Goal: Task Accomplishment & Management: Use online tool/utility

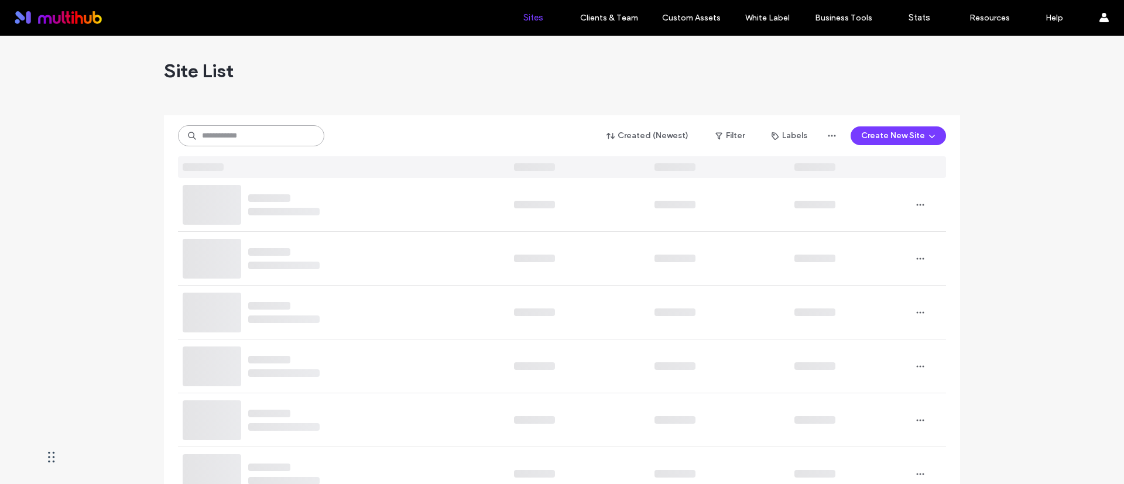
click at [272, 128] on input at bounding box center [251, 135] width 146 height 21
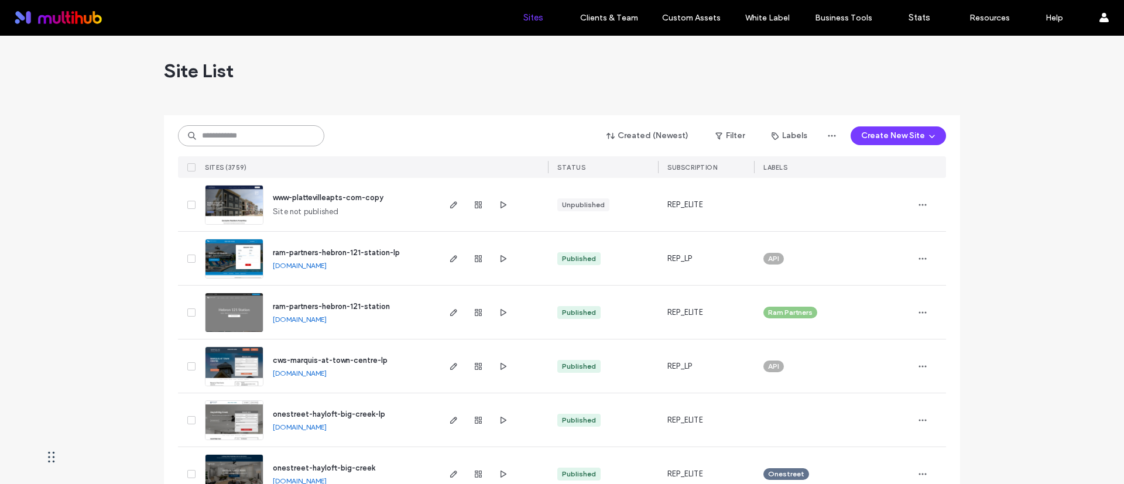
click at [272, 128] on input at bounding box center [251, 135] width 146 height 21
paste input "**********"
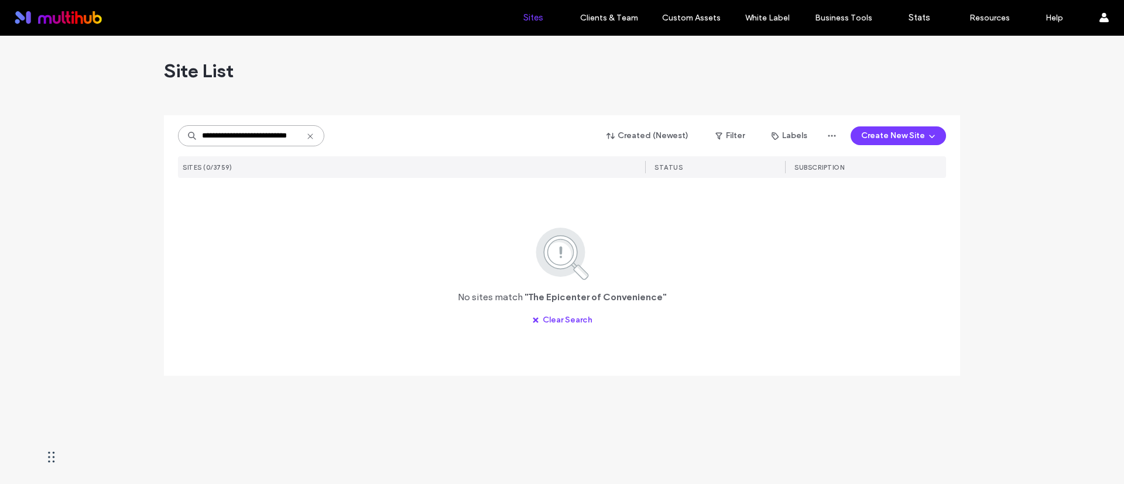
scroll to position [0, 12]
click at [264, 198] on div "**********" at bounding box center [562, 222] width 768 height 214
click at [206, 136] on input "**********" at bounding box center [251, 135] width 146 height 21
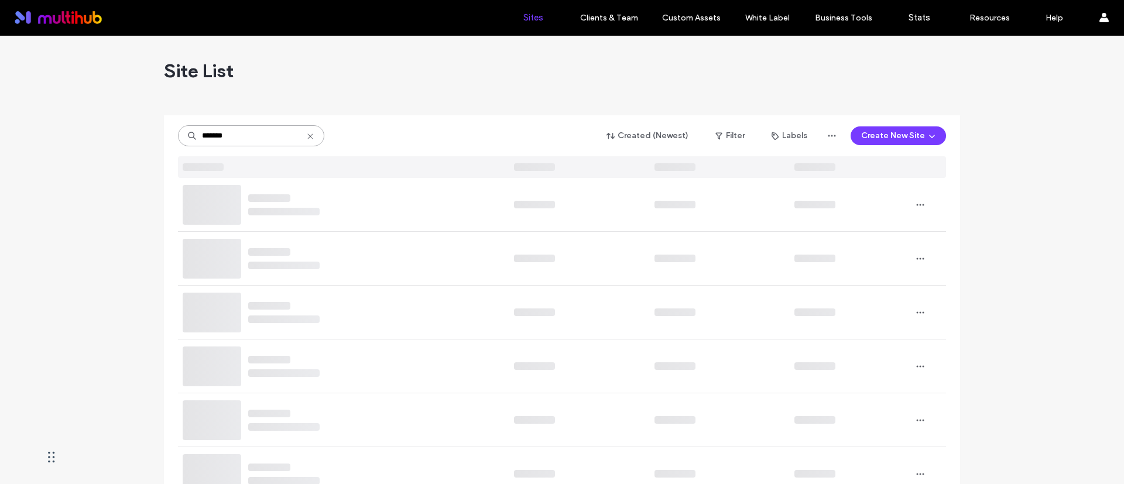
type input "*******"
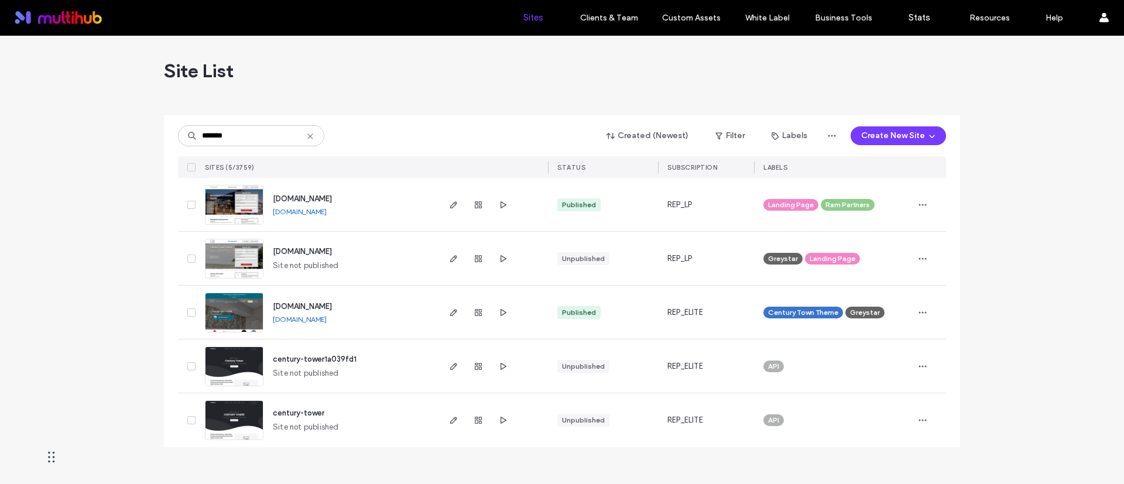
click at [406, 53] on div "Site List" at bounding box center [562, 71] width 796 height 70
click at [451, 313] on use "button" at bounding box center [453, 312] width 7 height 7
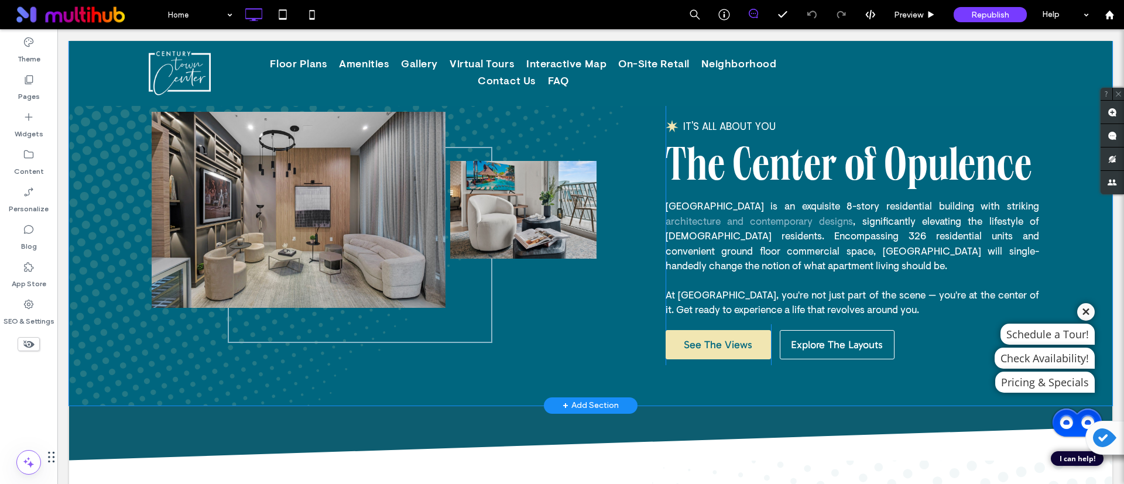
scroll to position [615, 0]
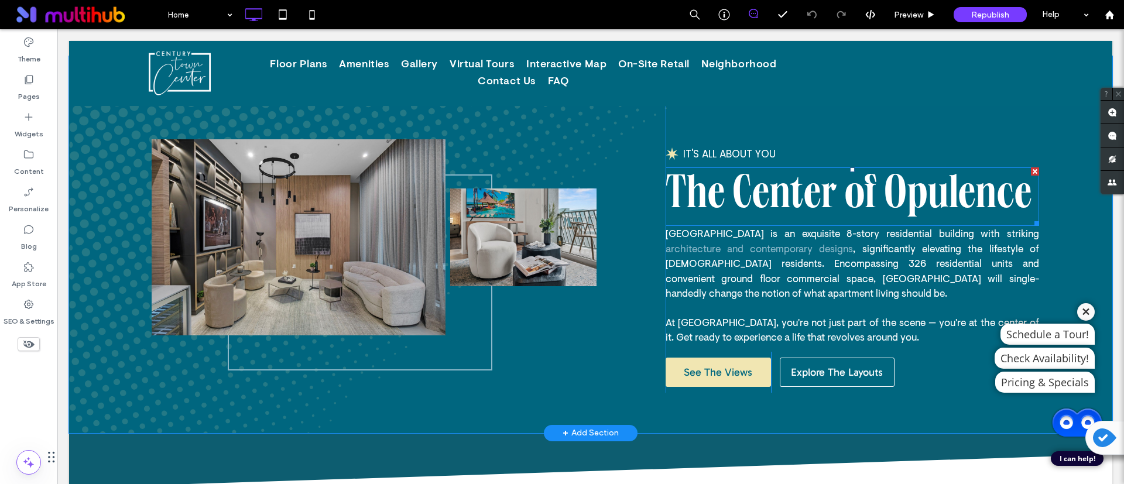
click at [882, 203] on strong "The Center of Opulence" at bounding box center [849, 197] width 366 height 50
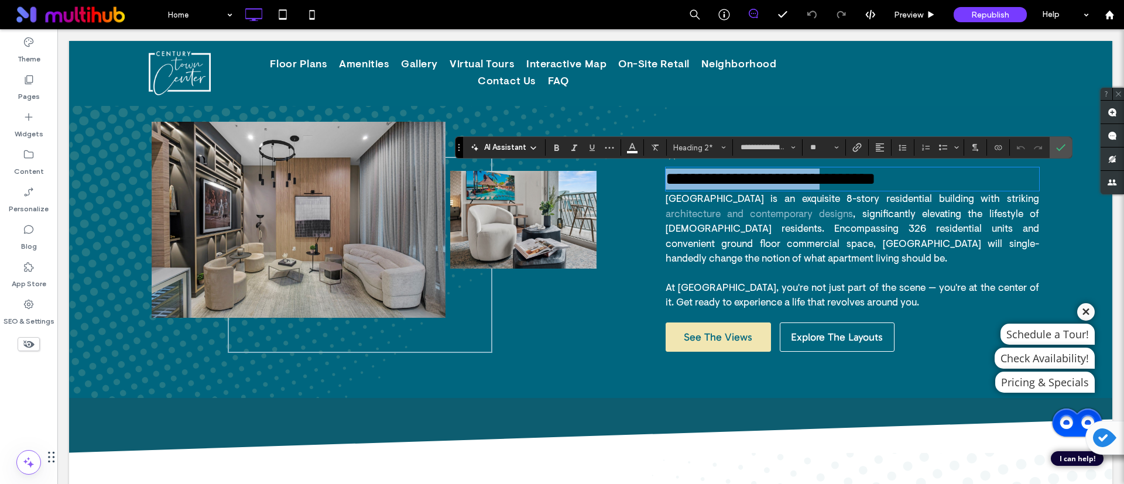
scroll to position [0, 0]
type input "**"
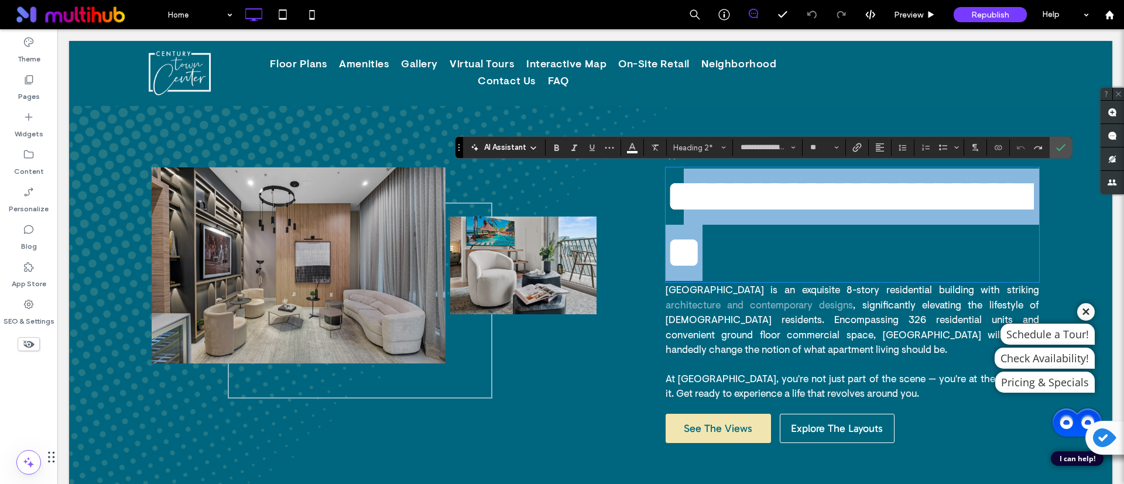
drag, startPoint x: 673, startPoint y: 198, endPoint x: 1020, endPoint y: 187, distance: 347.9
click at [1020, 187] on strong "**********" at bounding box center [847, 224] width 363 height 102
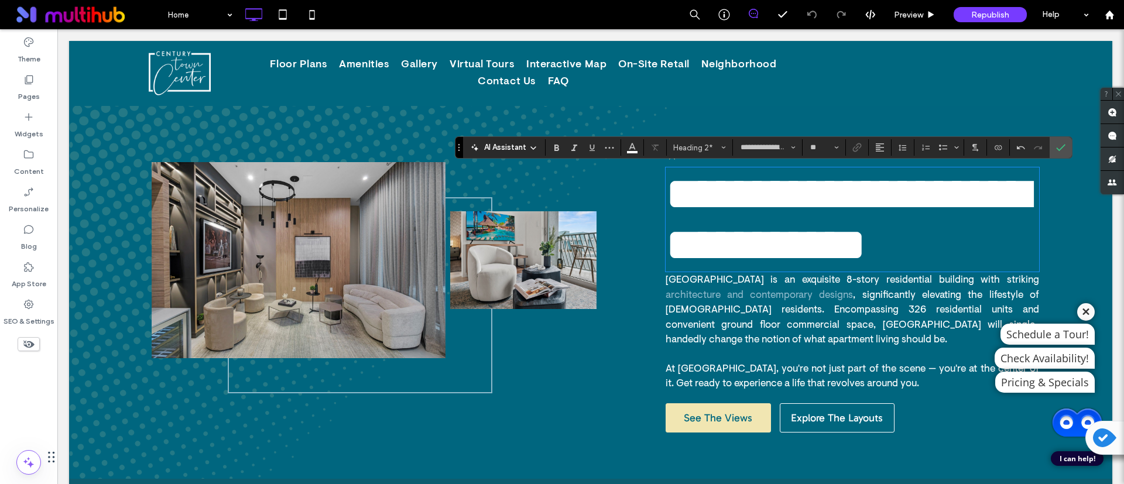
click at [702, 184] on strong "**********" at bounding box center [847, 219] width 363 height 97
click at [873, 245] on p "**********" at bounding box center [852, 220] width 373 height 102
click at [1064, 150] on icon "Confirm" at bounding box center [1060, 147] width 9 height 9
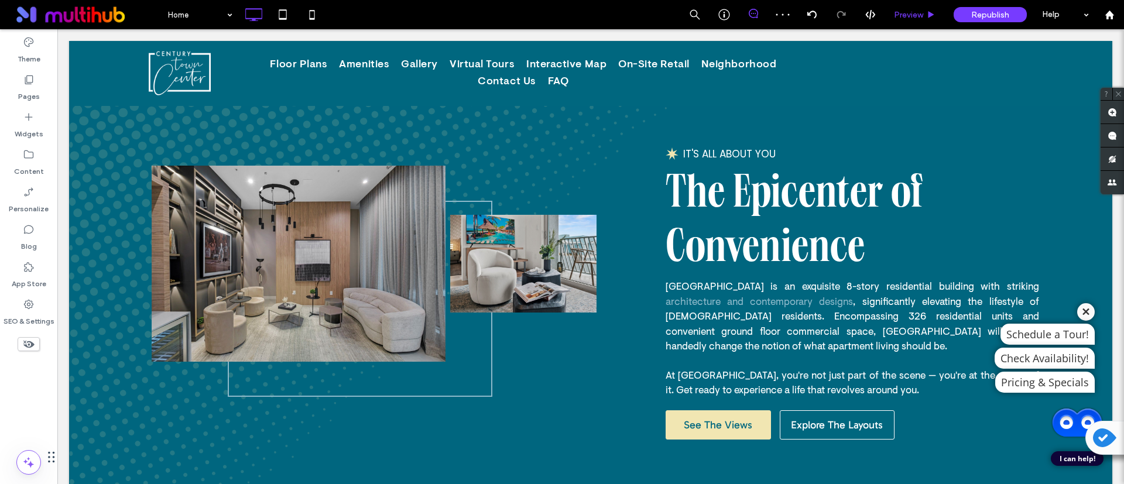
click at [904, 7] on div "Preview" at bounding box center [915, 14] width 60 height 29
click at [904, 10] on span "Preview" at bounding box center [908, 15] width 29 height 10
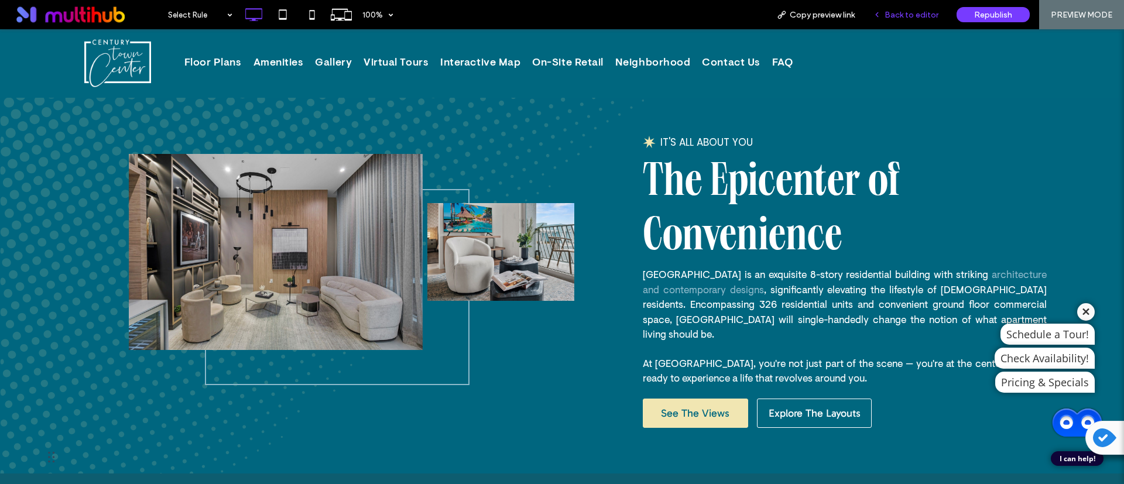
click at [919, 17] on span "Back to editor" at bounding box center [911, 15] width 54 height 10
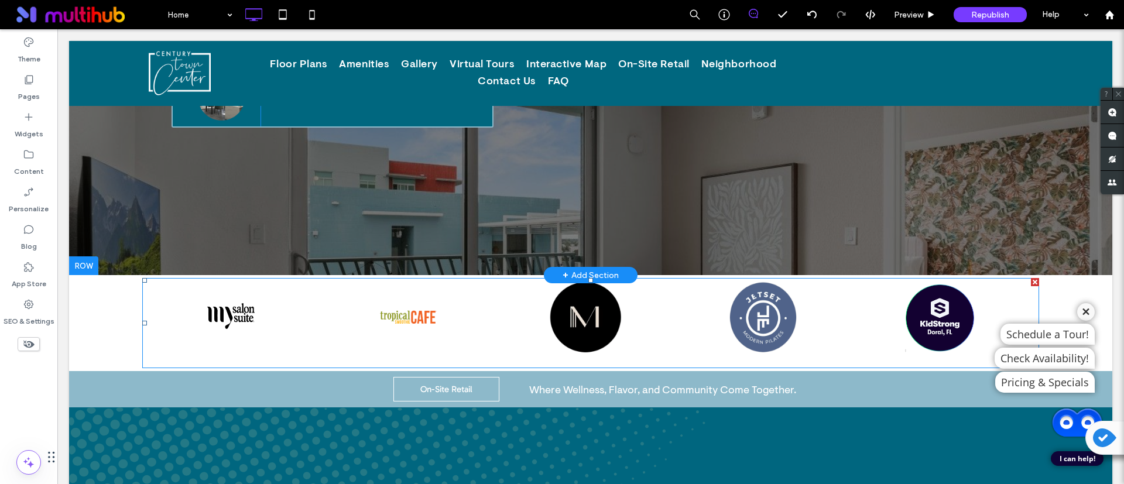
scroll to position [615, 0]
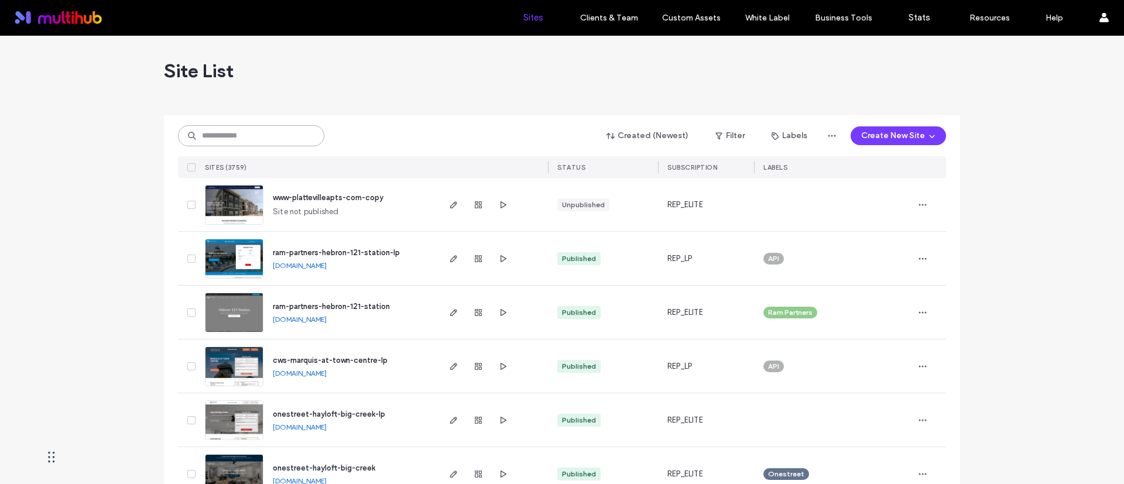
click at [238, 132] on input at bounding box center [251, 135] width 146 height 21
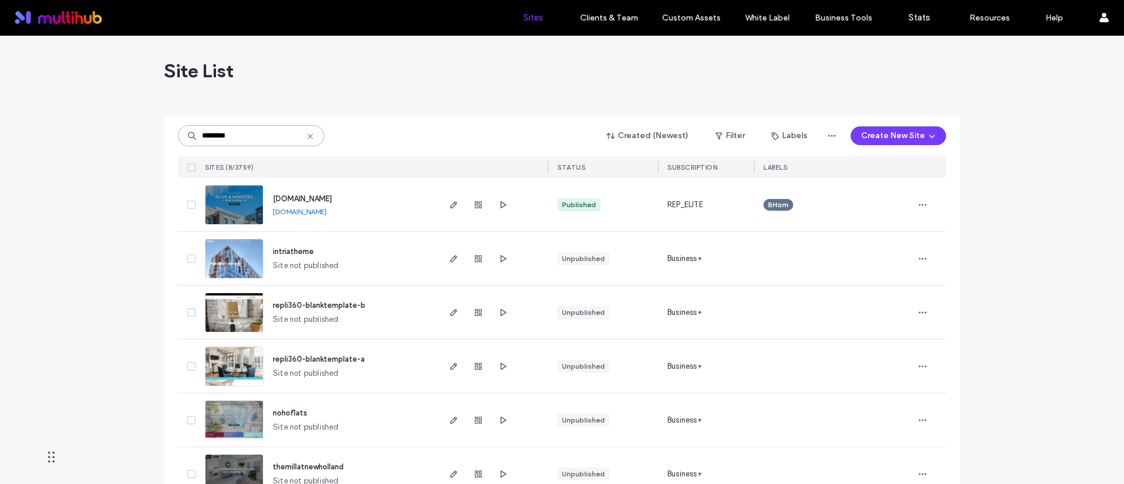
type input "********"
click at [442, 210] on div at bounding box center [492, 204] width 111 height 53
click at [449, 203] on icon "button" at bounding box center [453, 204] width 9 height 9
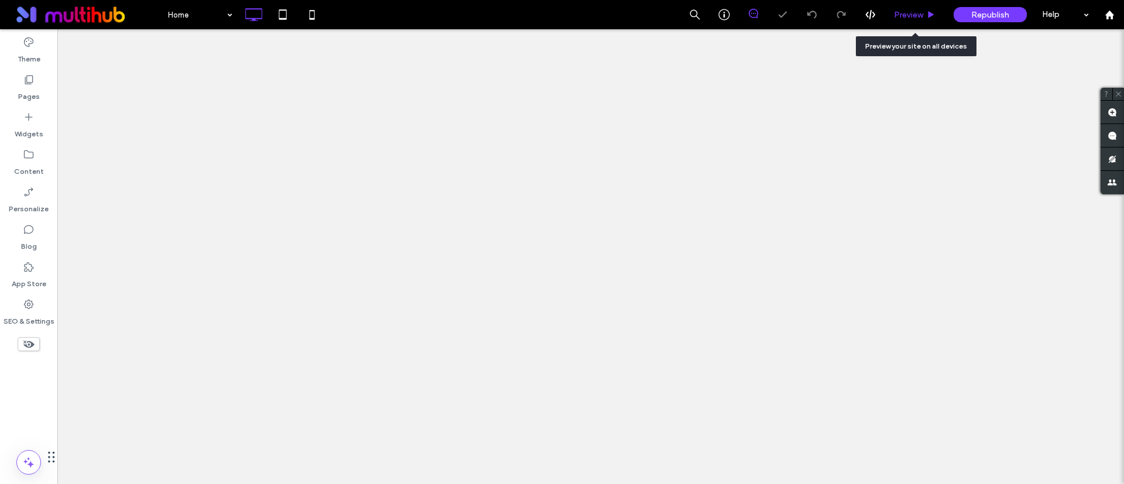
click at [911, 13] on span "Preview" at bounding box center [908, 15] width 29 height 10
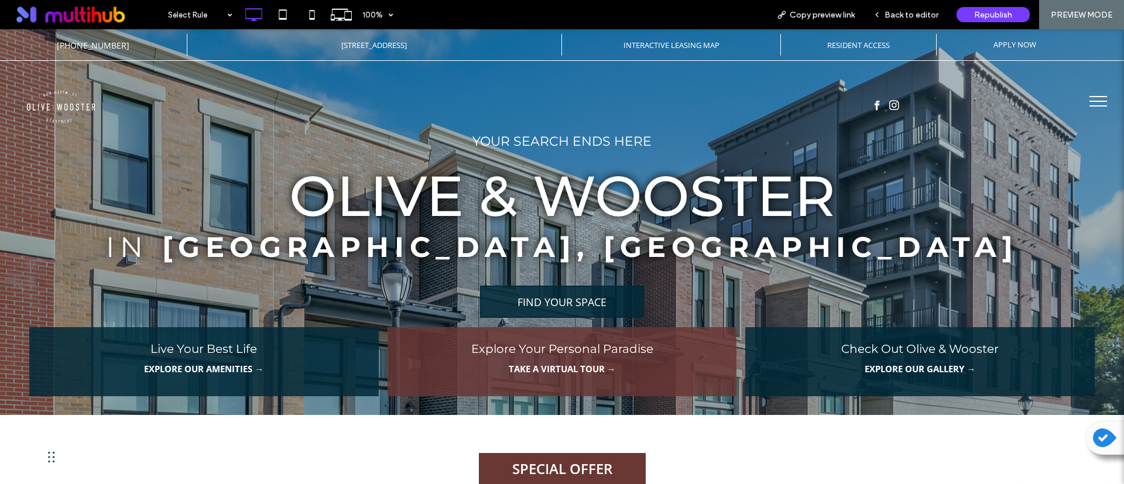
click at [546, 459] on label "SPECIAL OFFER" at bounding box center [562, 468] width 167 height 31
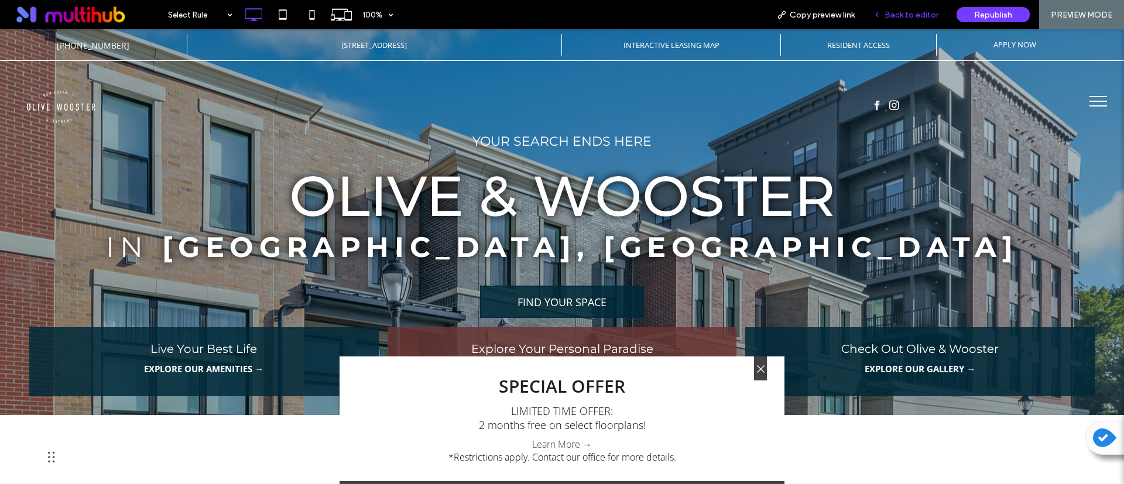
drag, startPoint x: 902, startPoint y: 12, endPoint x: 879, endPoint y: 2, distance: 25.4
click at [902, 12] on span "Back to editor" at bounding box center [911, 15] width 54 height 10
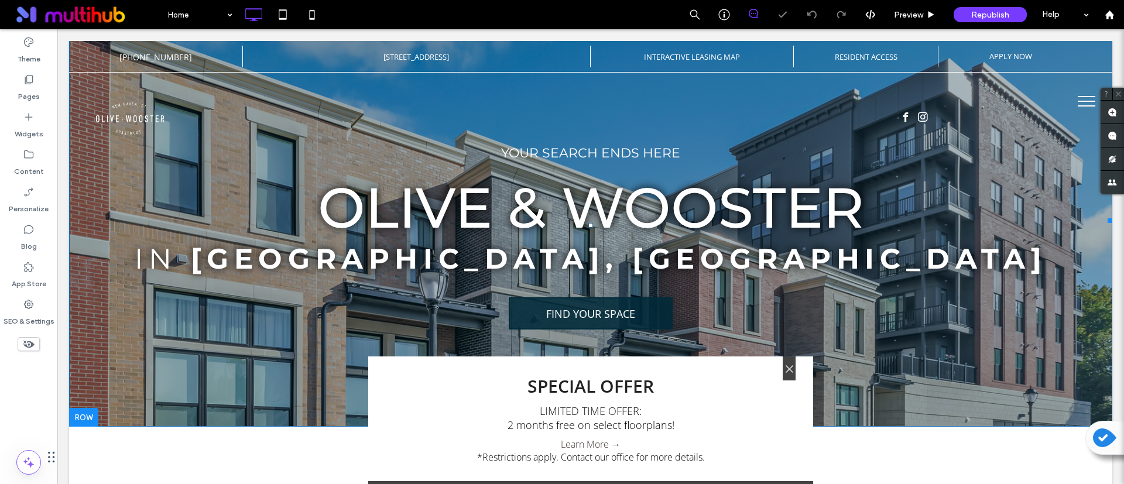
click at [583, 440] on link "Learn More →" at bounding box center [591, 444] width 60 height 13
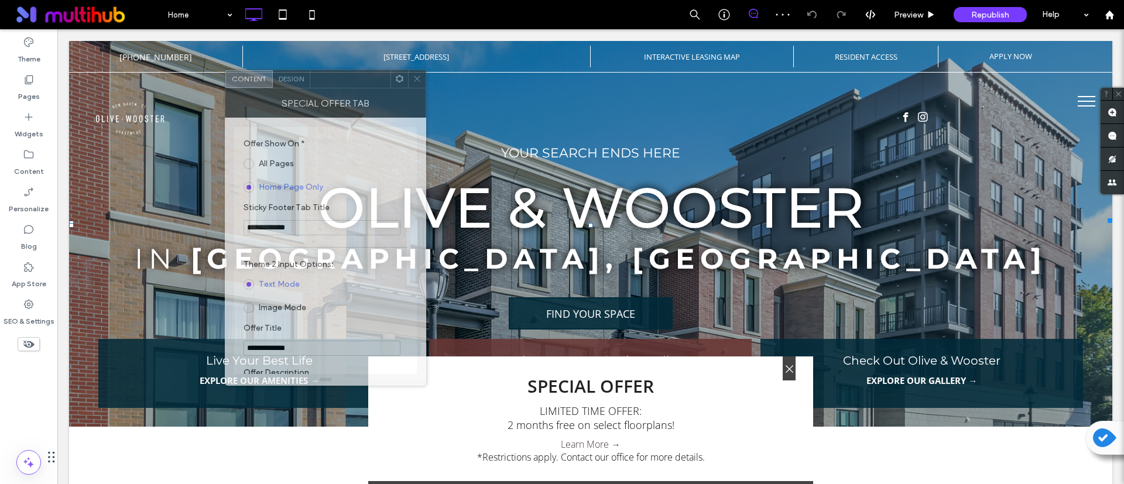
drag, startPoint x: 197, startPoint y: 92, endPoint x: 361, endPoint y: 77, distance: 165.2
click at [361, 77] on div at bounding box center [350, 79] width 80 height 18
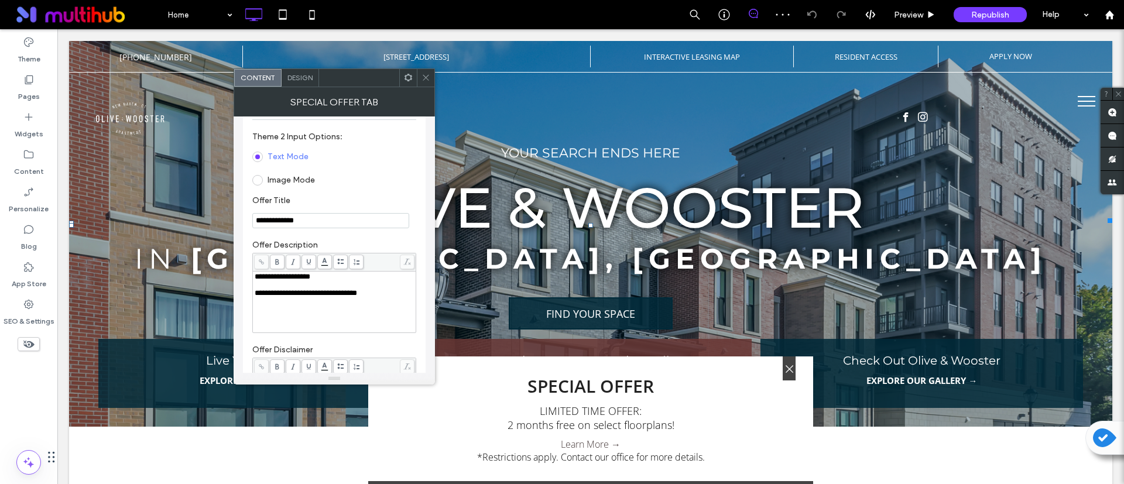
scroll to position [176, 0]
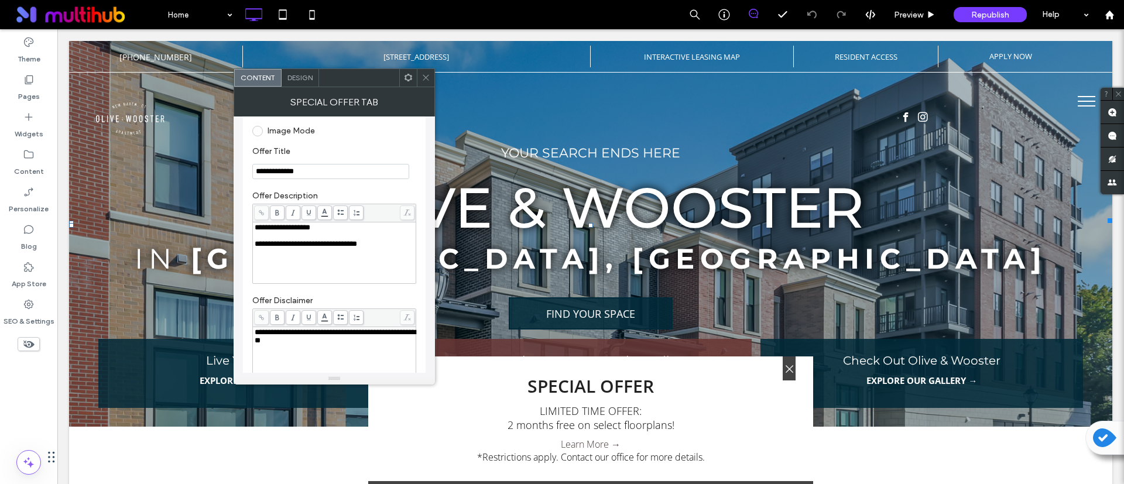
click at [427, 70] on span at bounding box center [425, 78] width 9 height 18
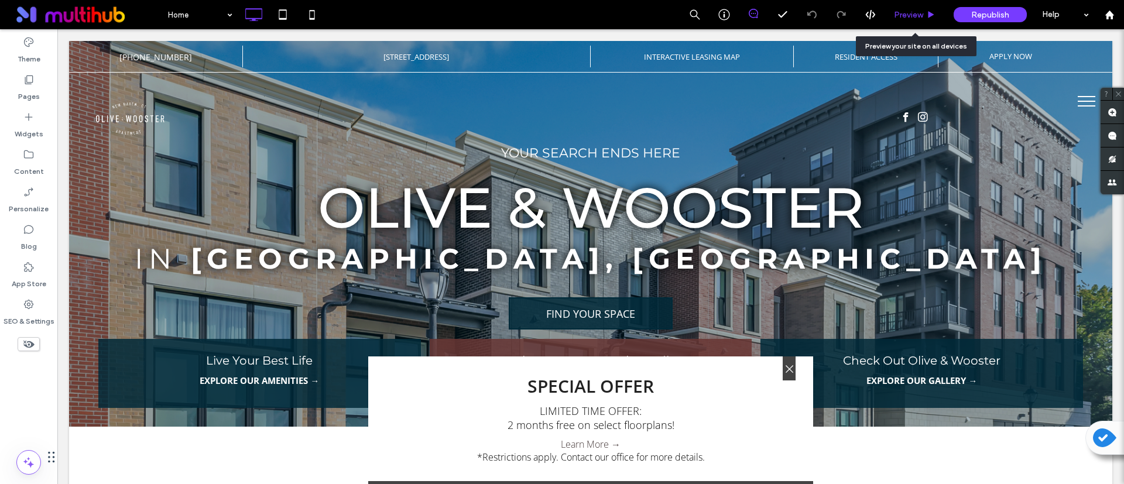
click at [915, 19] on span "Preview" at bounding box center [908, 15] width 29 height 10
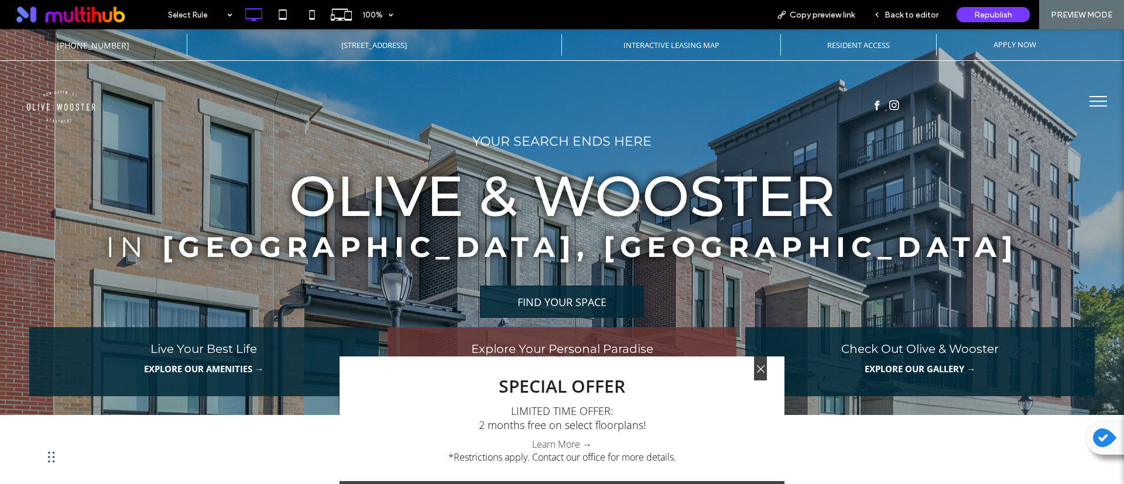
click at [565, 442] on link "Learn More →" at bounding box center [562, 444] width 60 height 13
click at [559, 442] on link "Learn More →" at bounding box center [562, 444] width 60 height 13
click at [909, 15] on span "Back to editor" at bounding box center [911, 15] width 54 height 10
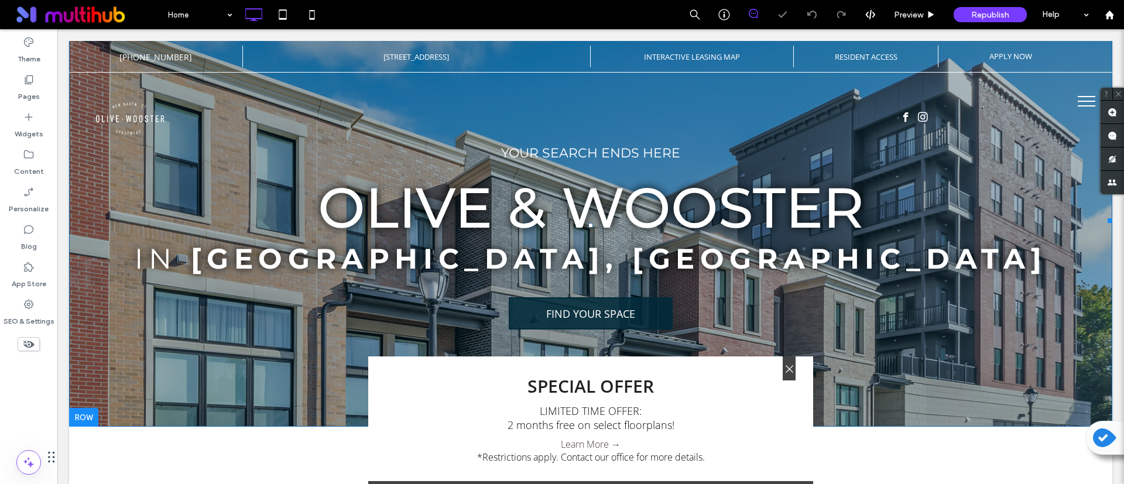
click at [559, 454] on div "*Restrictions apply. Contact our office for more details." at bounding box center [591, 457] width 228 height 13
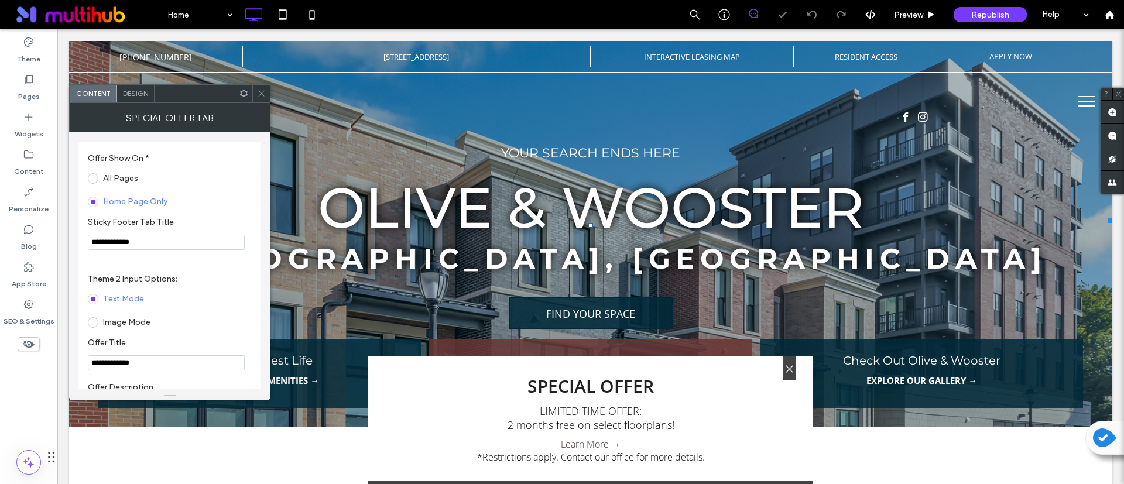
scroll to position [351, 0]
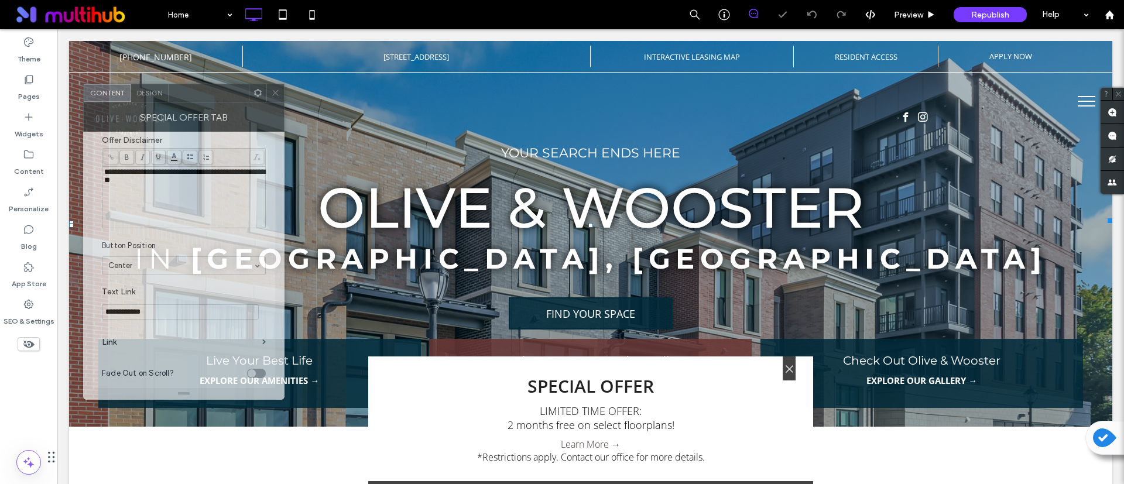
drag, startPoint x: 186, startPoint y: 97, endPoint x: 616, endPoint y: 30, distance: 435.9
click at [249, 84] on div at bounding box center [209, 93] width 80 height 18
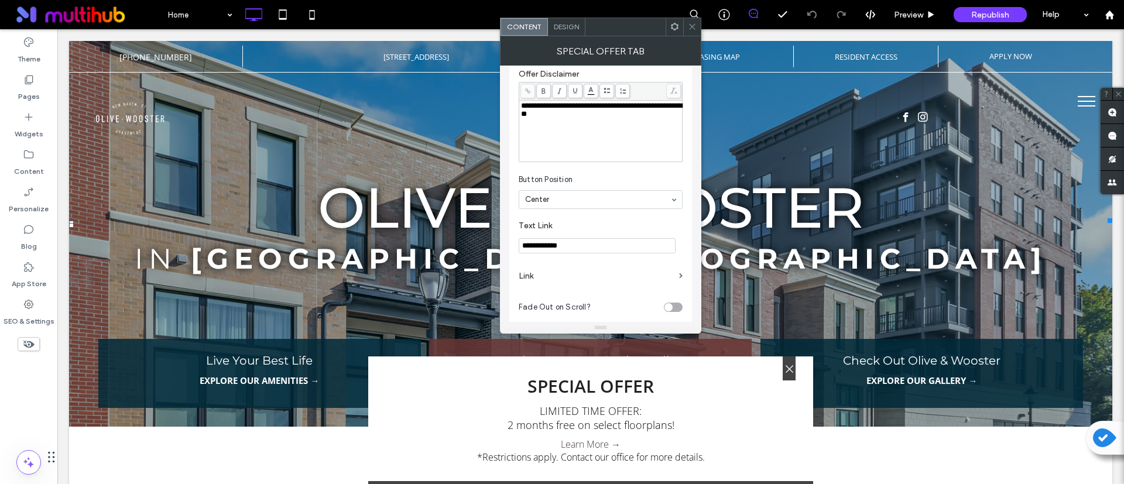
click at [615, 270] on label "Link" at bounding box center [597, 276] width 156 height 22
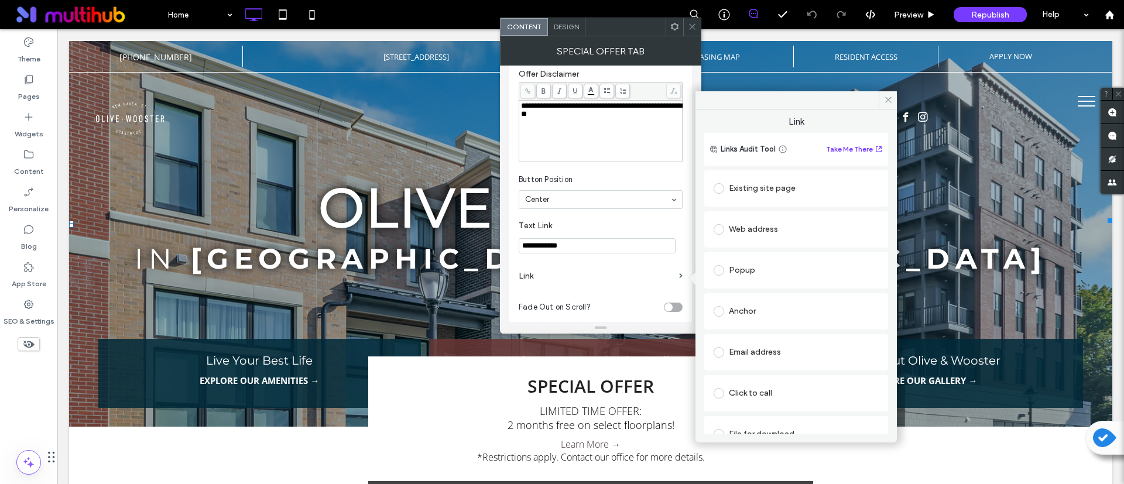
click at [728, 186] on label at bounding box center [721, 188] width 15 height 11
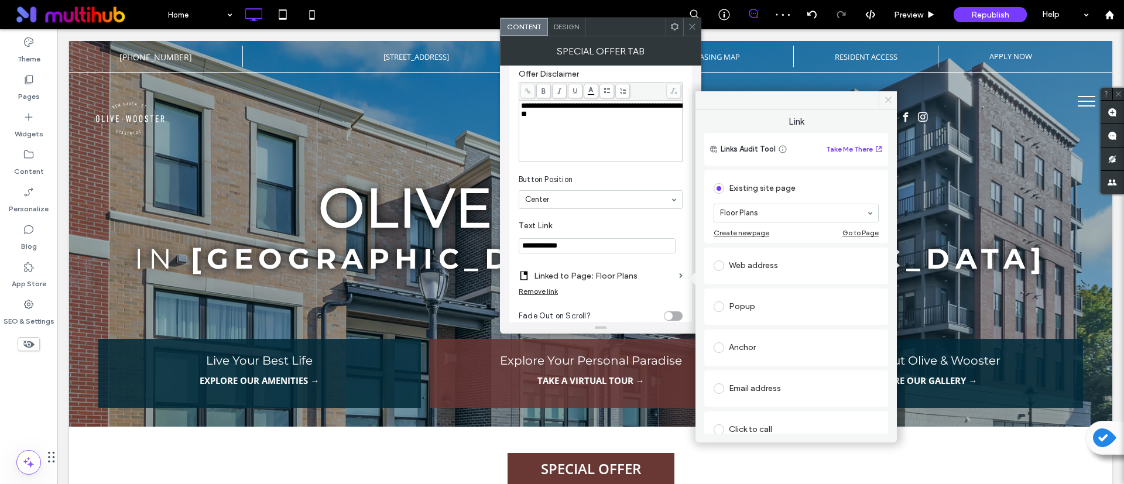
click at [885, 98] on icon at bounding box center [888, 99] width 9 height 9
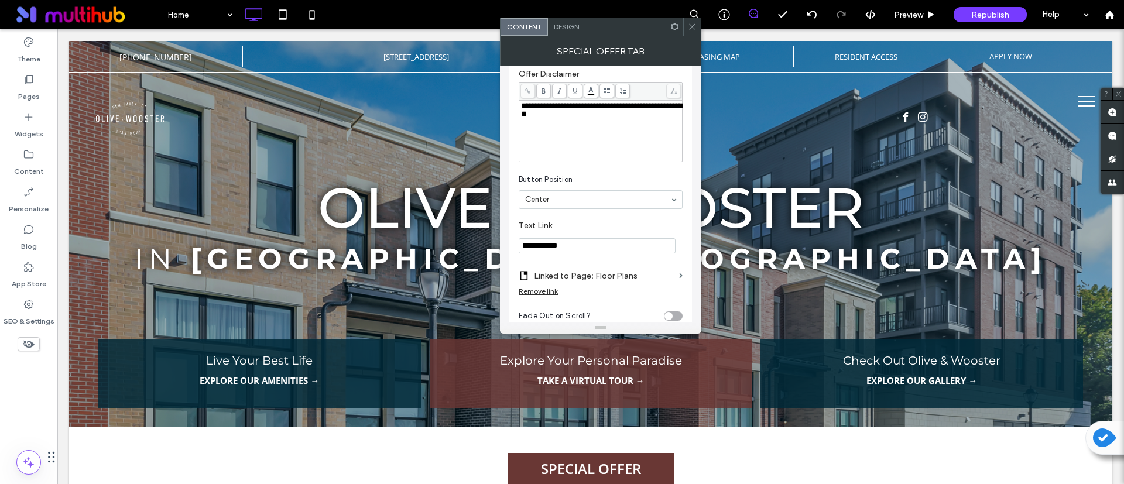
click at [692, 32] on span at bounding box center [692, 27] width 9 height 18
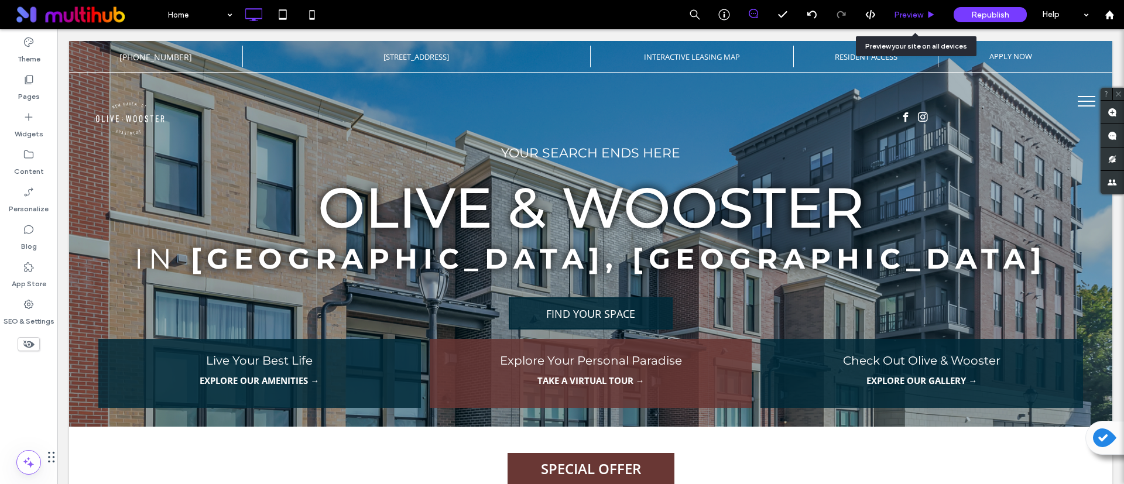
click at [911, 16] on span "Preview" at bounding box center [908, 15] width 29 height 10
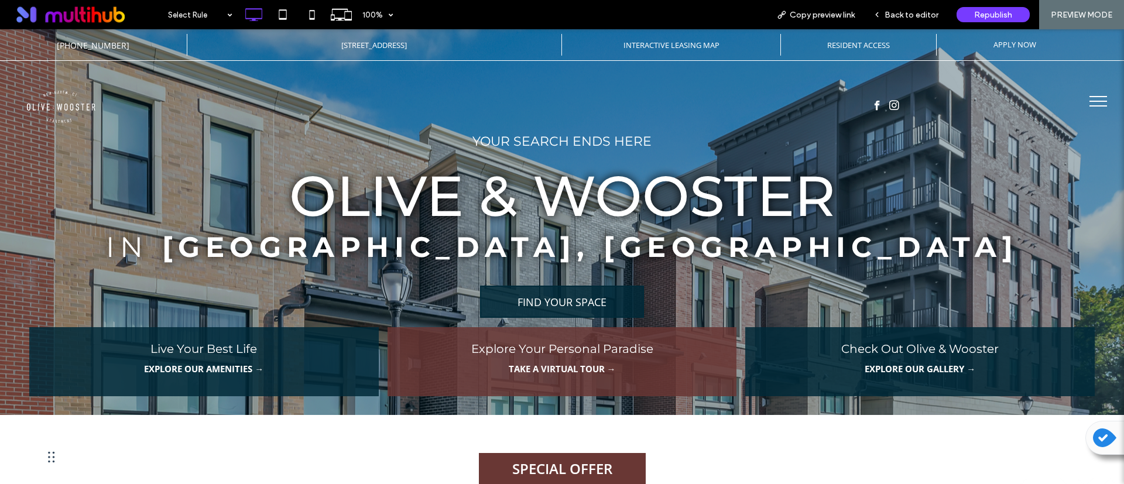
click at [553, 462] on label "SPECIAL OFFER" at bounding box center [562, 468] width 167 height 31
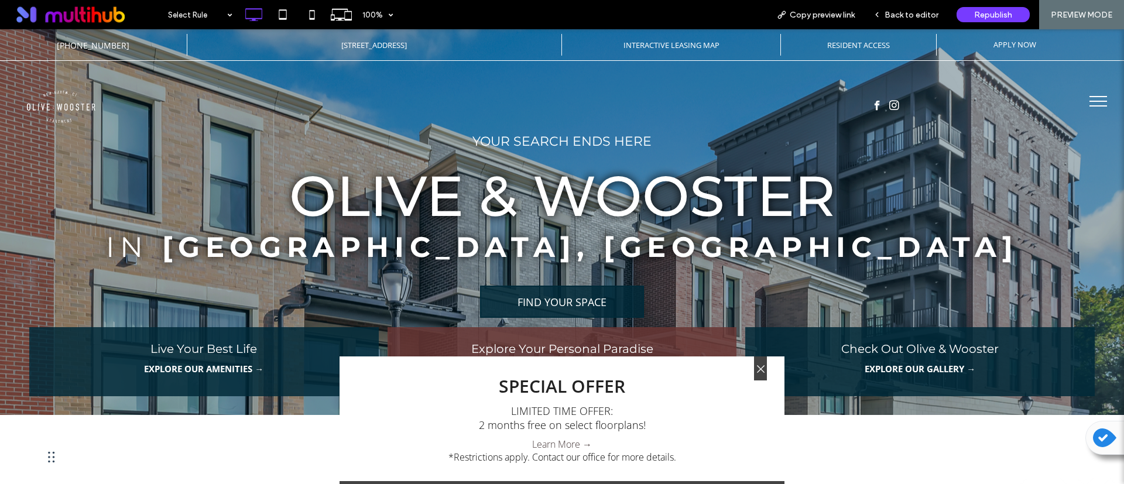
click at [555, 442] on link "Learn More →" at bounding box center [562, 444] width 60 height 13
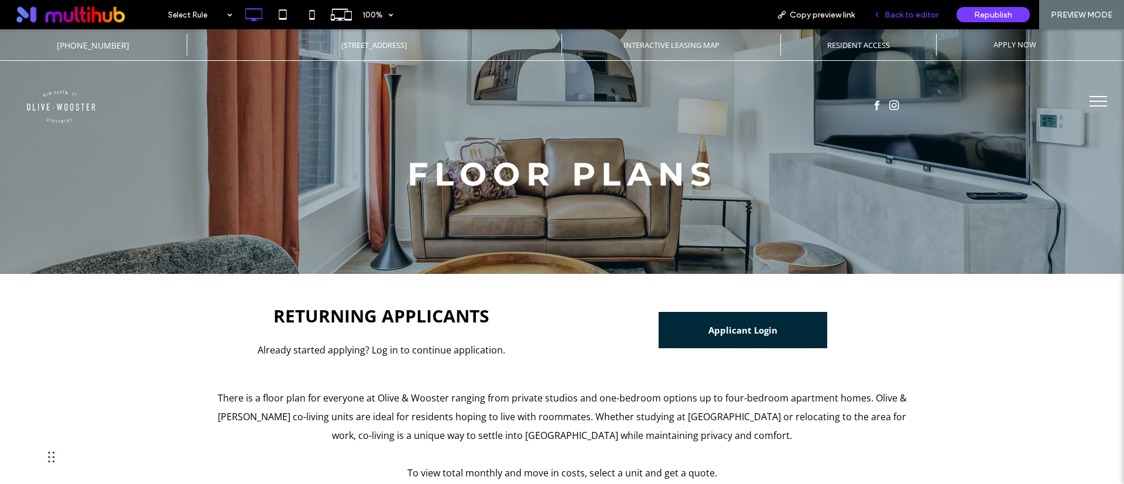
click at [911, 12] on span "Back to editor" at bounding box center [911, 15] width 54 height 10
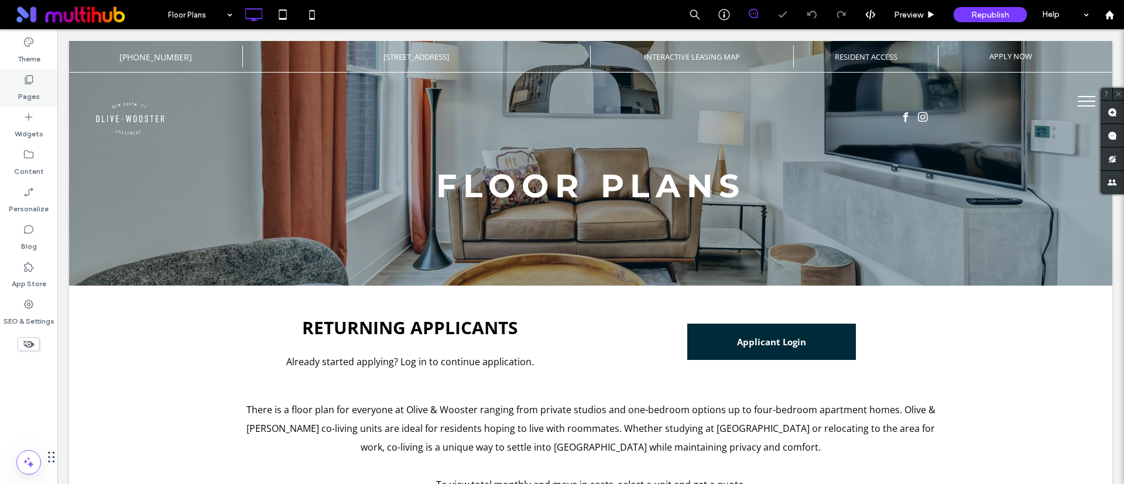
click at [26, 71] on div "Pages" at bounding box center [28, 87] width 57 height 37
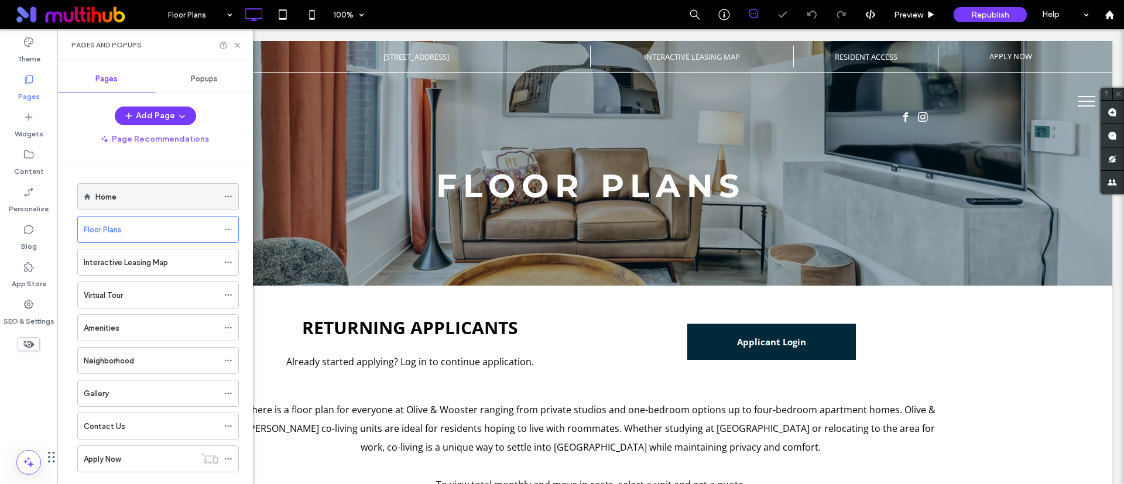
click at [118, 185] on div "Home" at bounding box center [156, 197] width 123 height 26
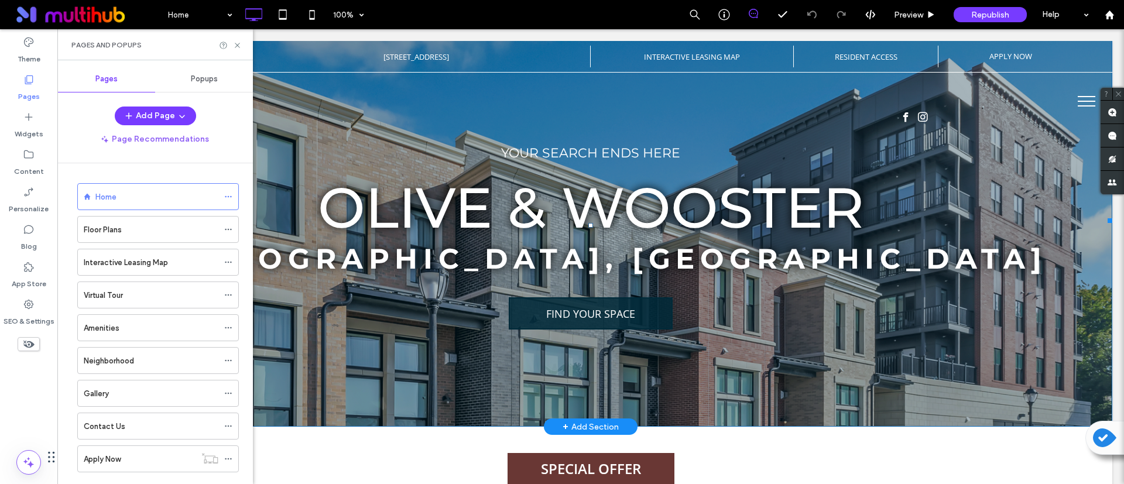
click at [603, 467] on label "SPECIAL OFFER" at bounding box center [590, 468] width 167 height 31
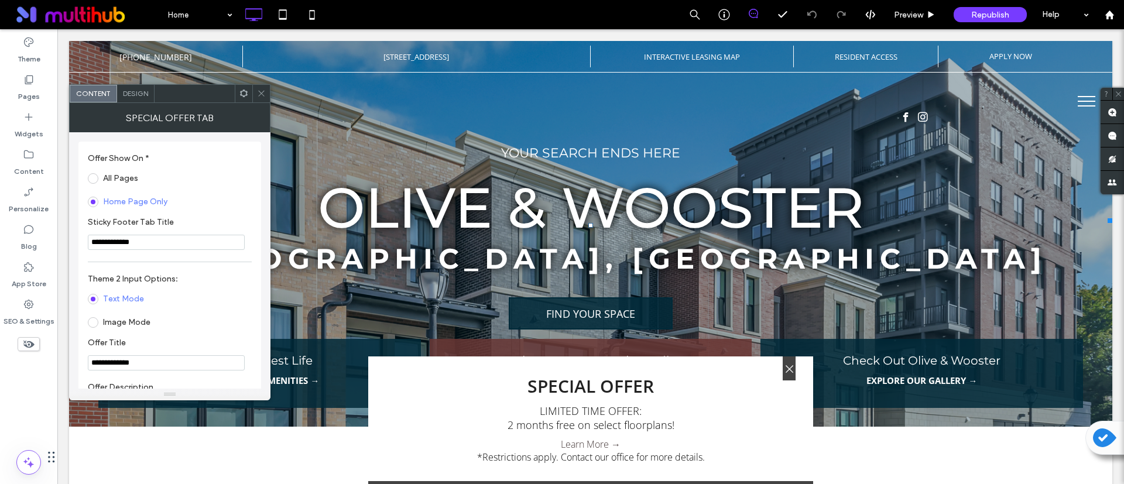
click at [102, 177] on label "All Pages" at bounding box center [113, 178] width 50 height 11
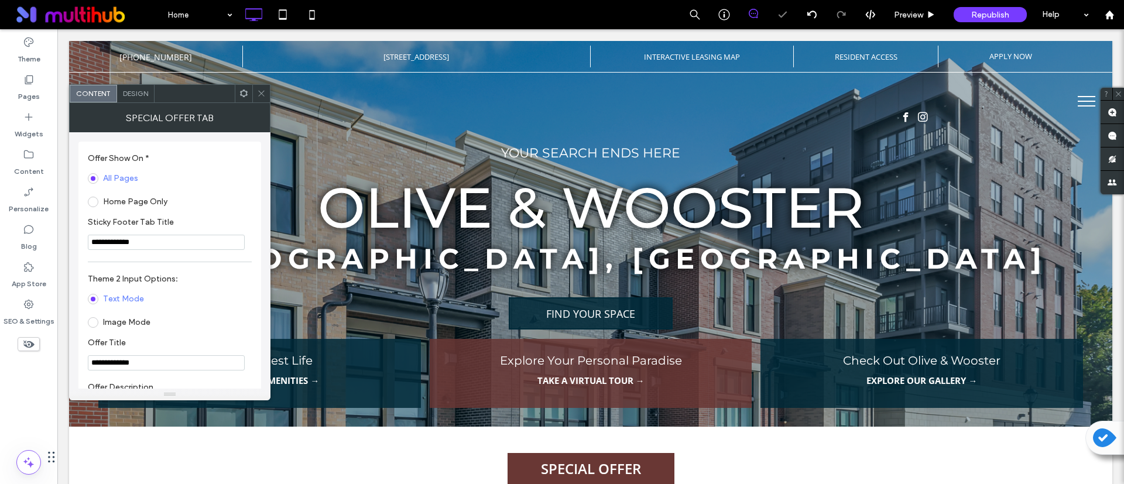
click at [264, 93] on icon at bounding box center [261, 93] width 9 height 9
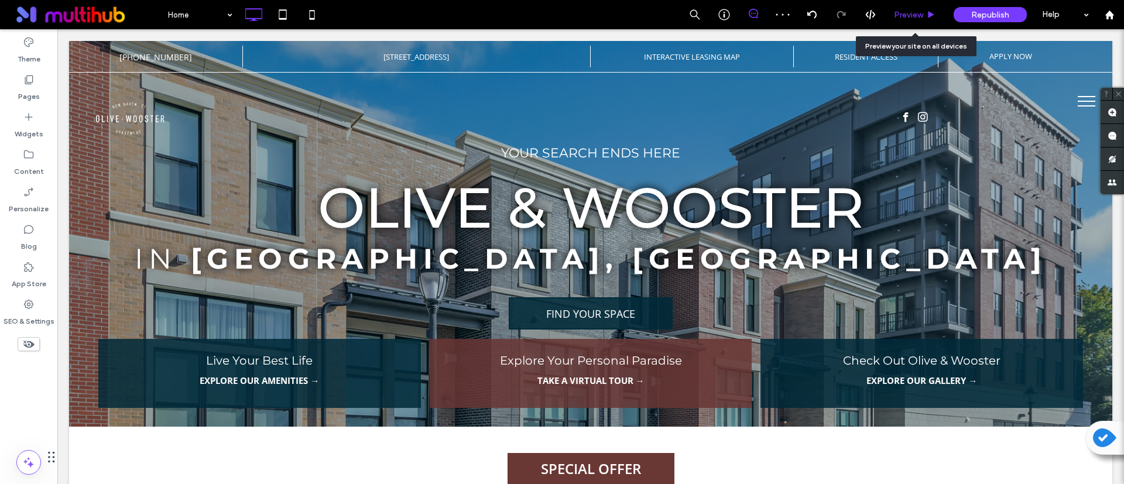
click at [923, 11] on span "Preview" at bounding box center [908, 15] width 29 height 10
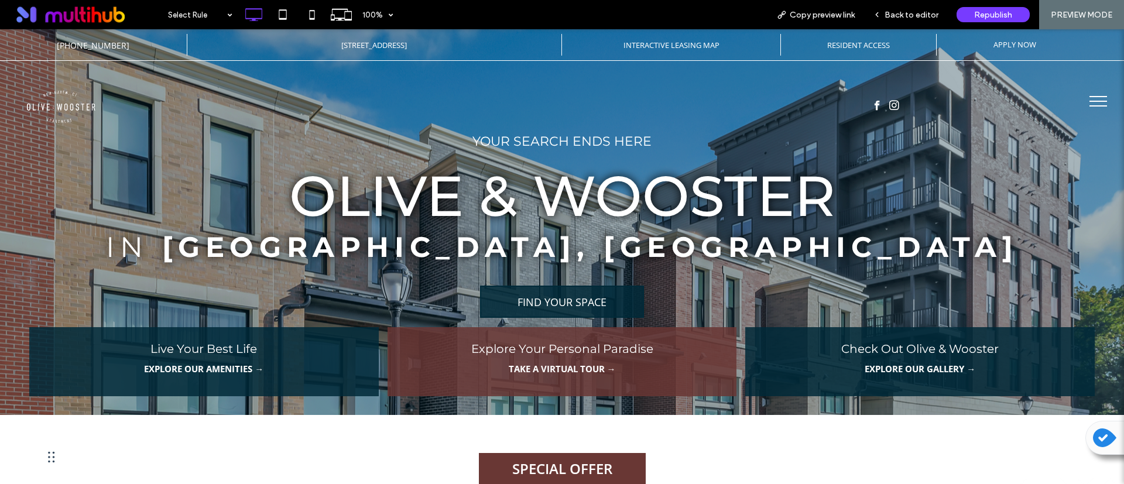
click at [1093, 95] on button "menu" at bounding box center [1098, 101] width 30 height 30
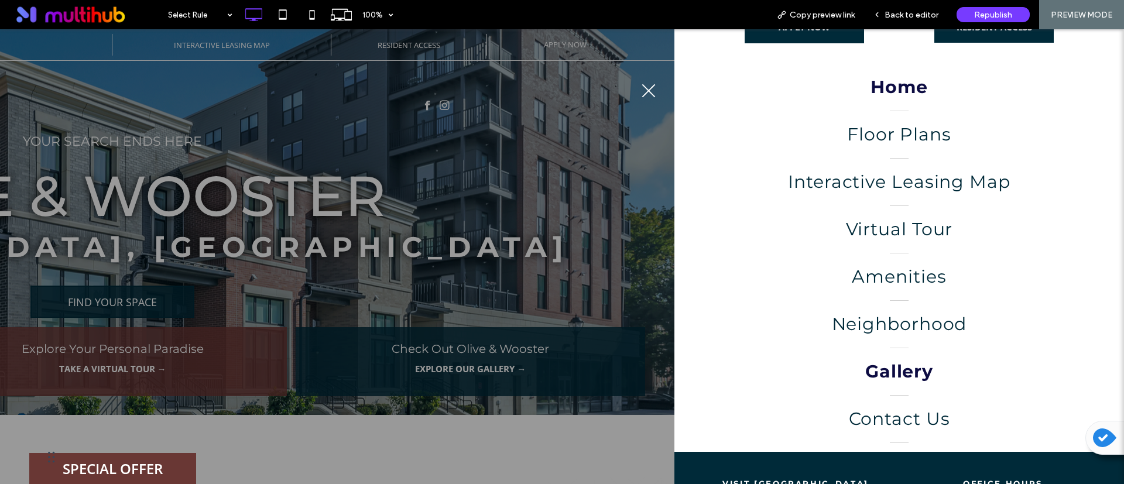
scroll to position [88, 0]
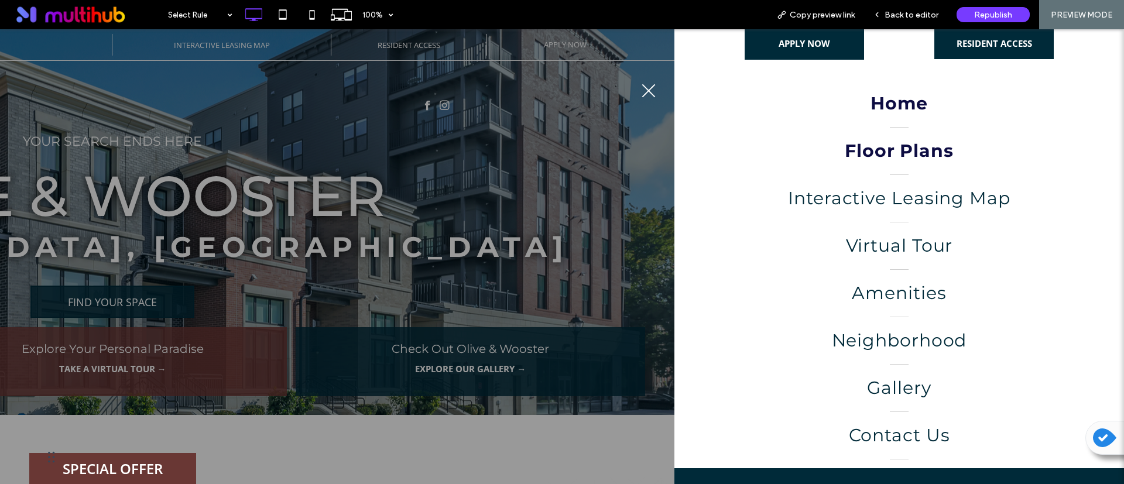
click at [900, 142] on span "Floor Plans" at bounding box center [899, 150] width 109 height 35
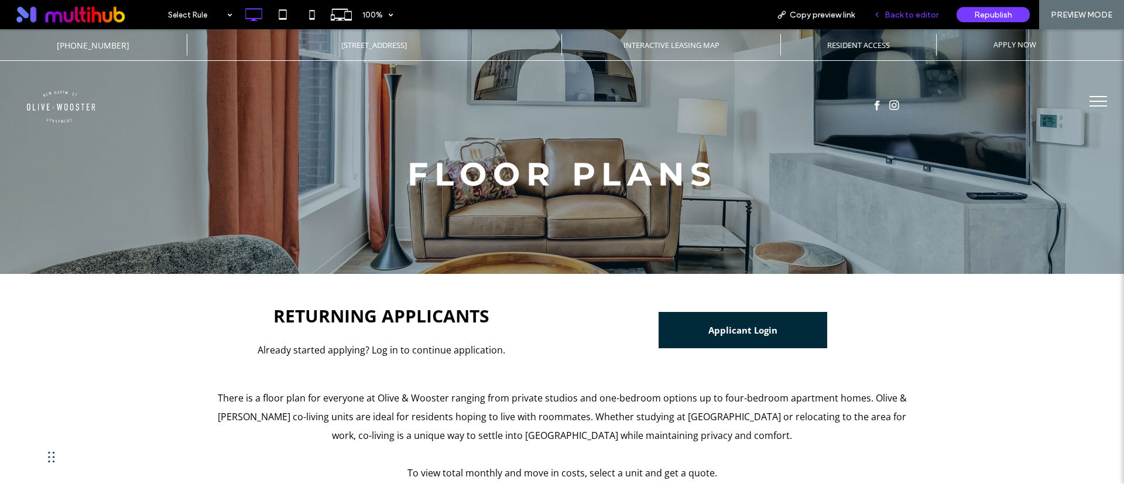
click at [917, 14] on span "Back to editor" at bounding box center [911, 15] width 54 height 10
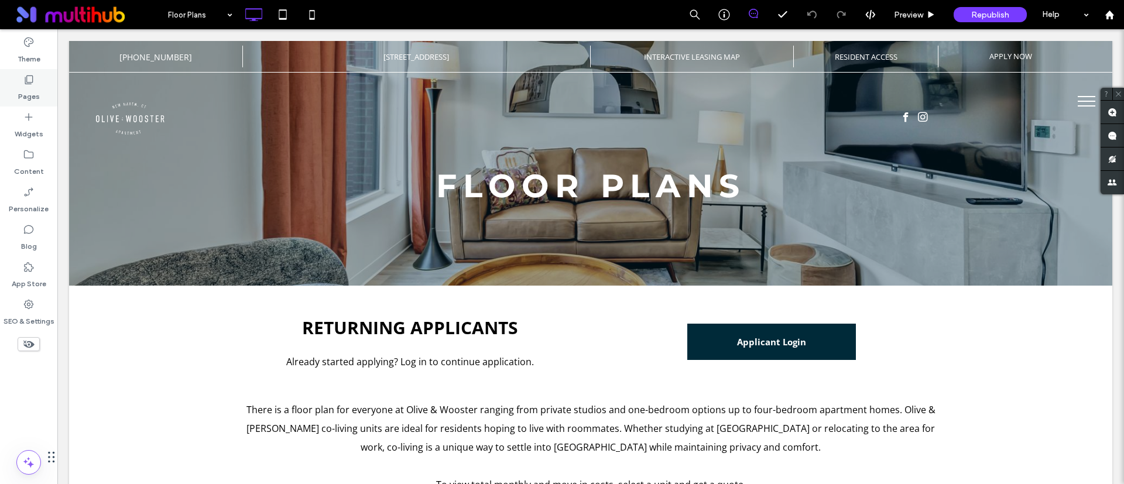
click at [28, 86] on label "Pages" at bounding box center [29, 93] width 22 height 16
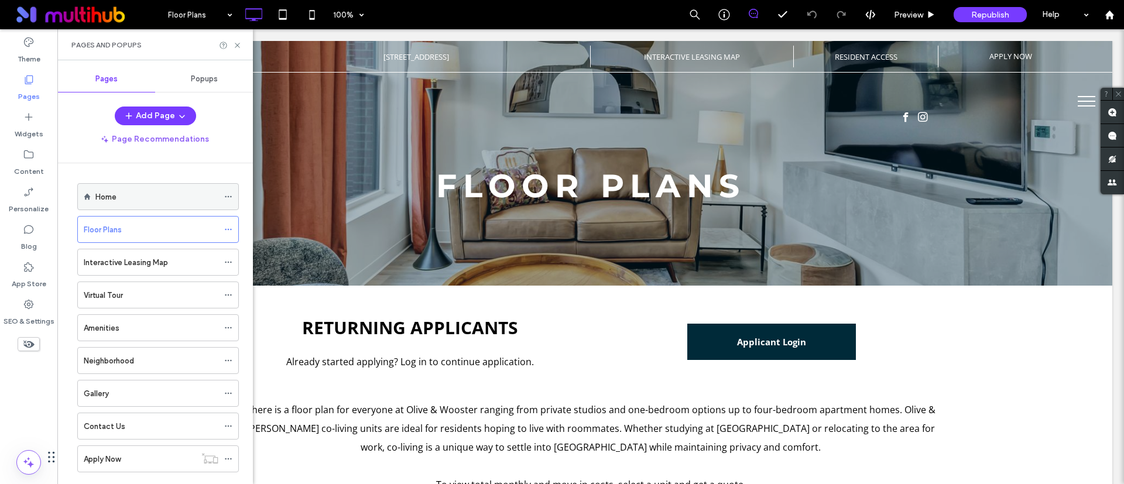
click at [122, 198] on div "Home" at bounding box center [156, 197] width 123 height 12
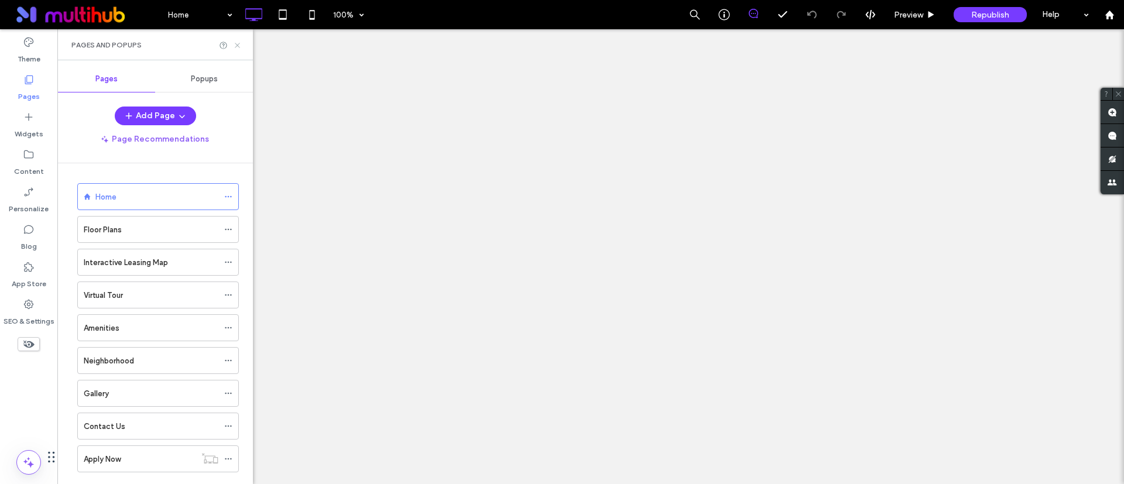
click at [237, 45] on use at bounding box center [237, 45] width 5 height 5
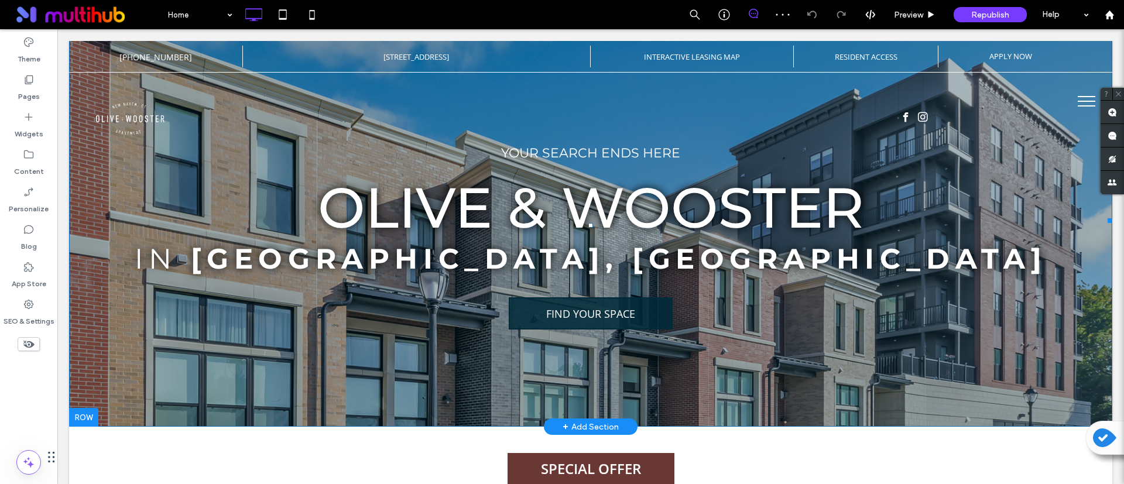
click at [577, 472] on label "SPECIAL OFFER" at bounding box center [590, 468] width 167 height 31
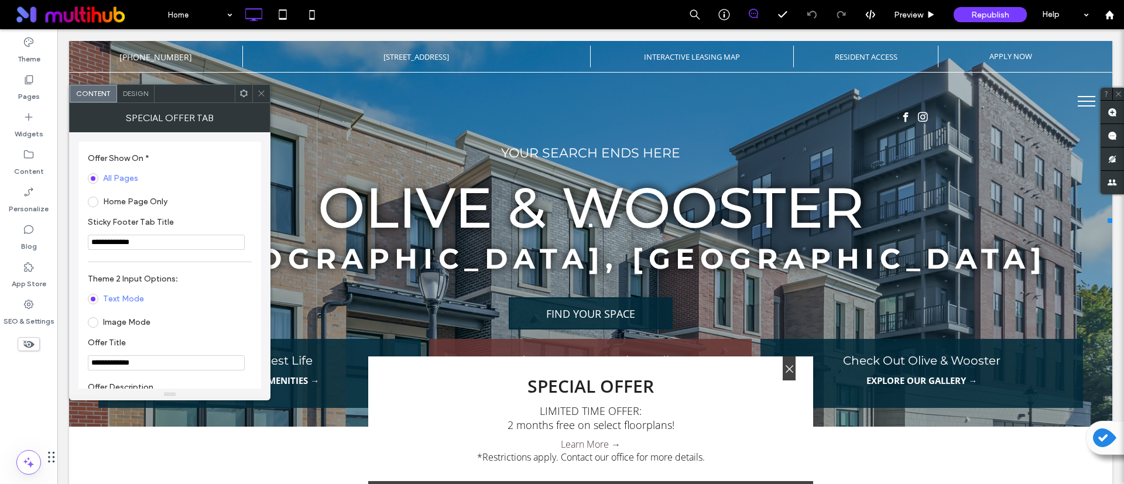
click at [93, 199] on span at bounding box center [93, 202] width 11 height 11
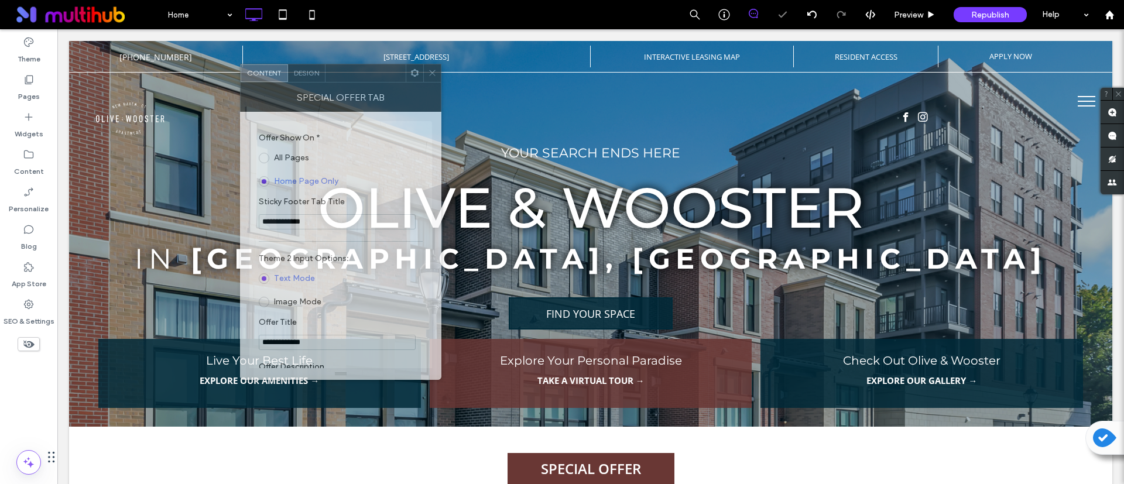
drag, startPoint x: 201, startPoint y: 101, endPoint x: 372, endPoint y: 81, distance: 172.1
click at [372, 81] on div at bounding box center [365, 73] width 80 height 18
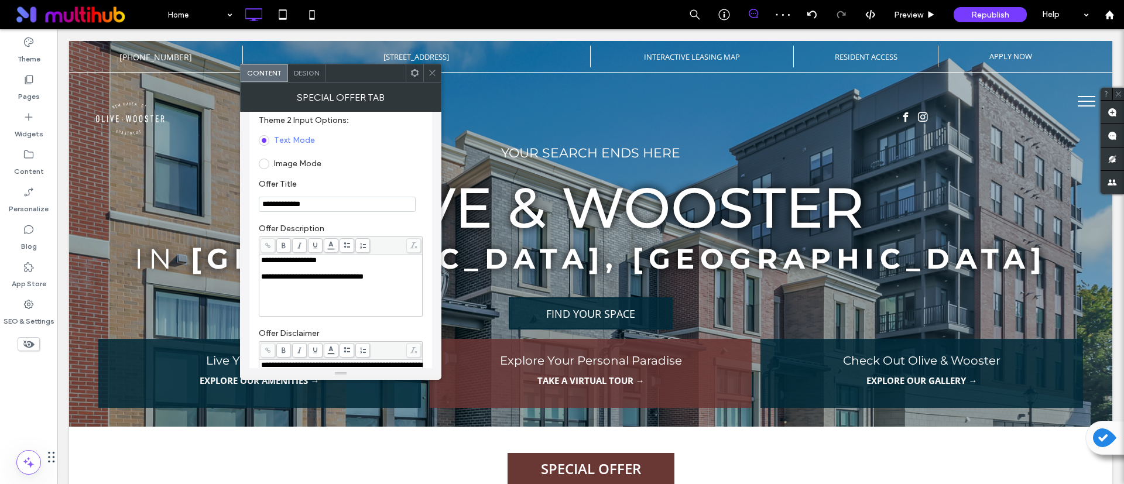
scroll to position [176, 0]
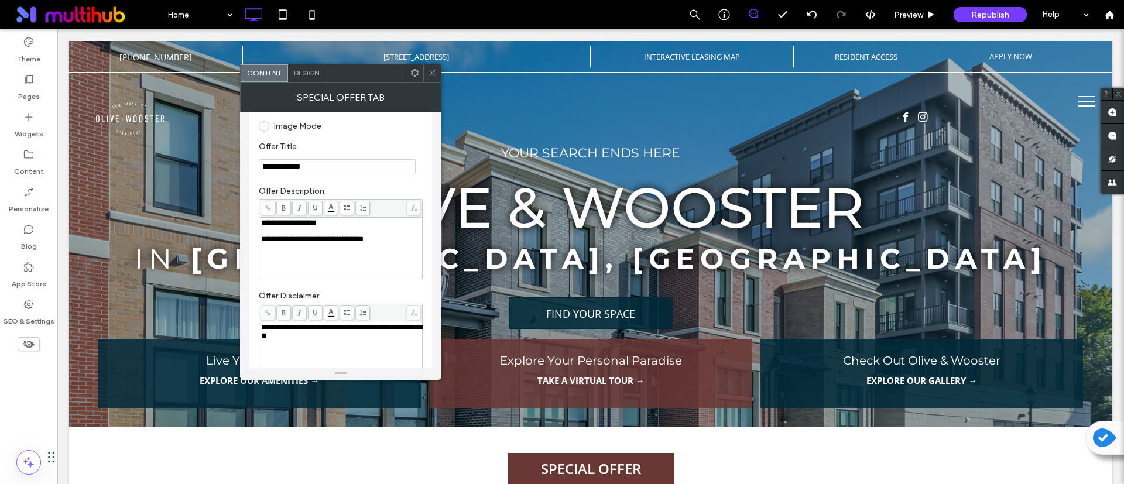
click at [434, 74] on icon at bounding box center [432, 72] width 9 height 9
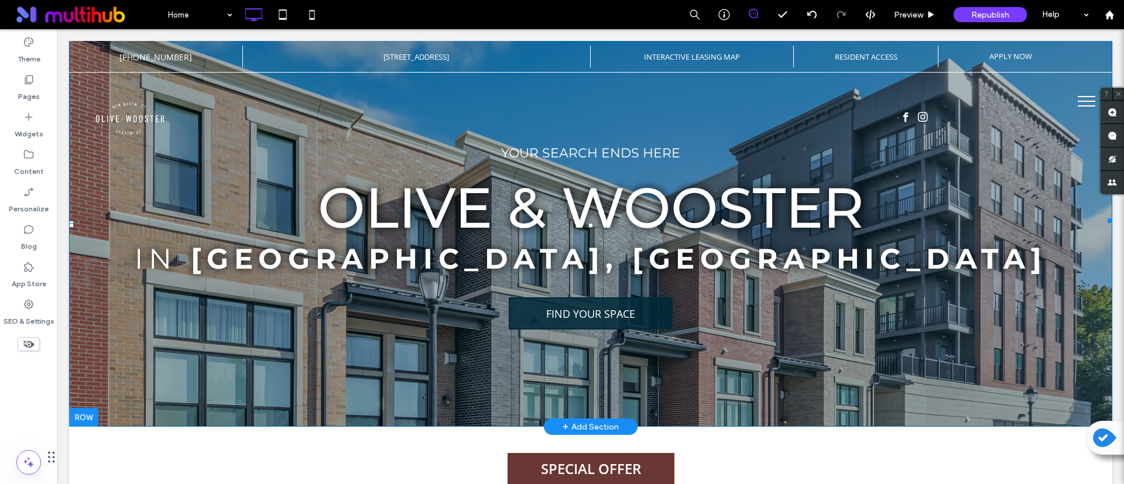
click at [600, 462] on label "SPECIAL OFFER" at bounding box center [590, 468] width 167 height 31
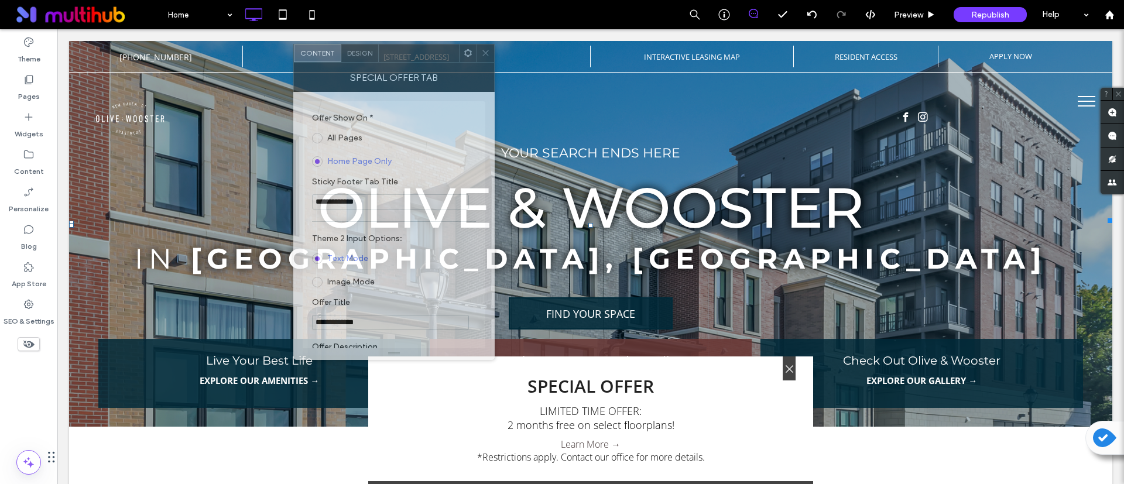
drag, startPoint x: 181, startPoint y: 100, endPoint x: 406, endPoint y: 59, distance: 227.8
click at [406, 59] on div at bounding box center [419, 53] width 80 height 18
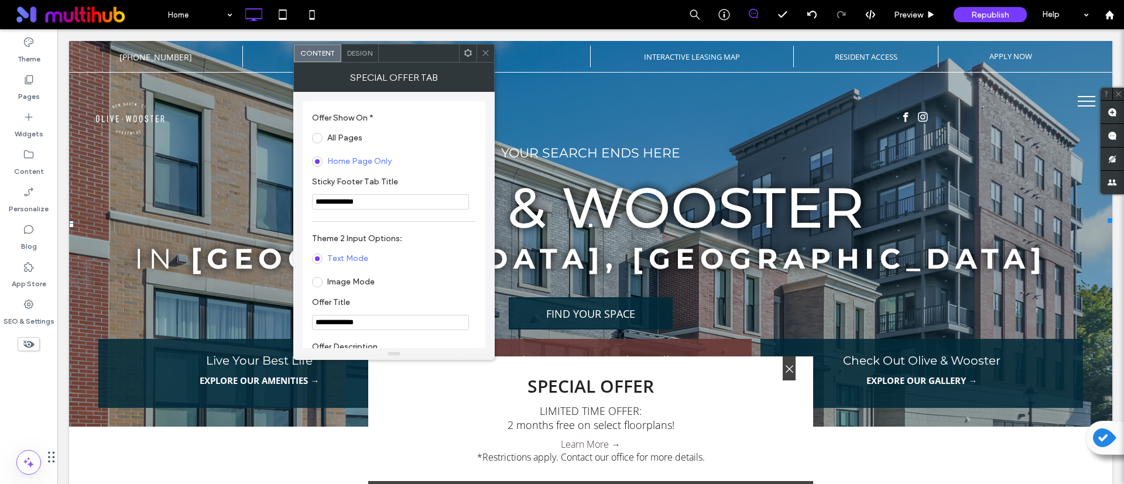
click at [485, 61] on span at bounding box center [485, 53] width 9 height 18
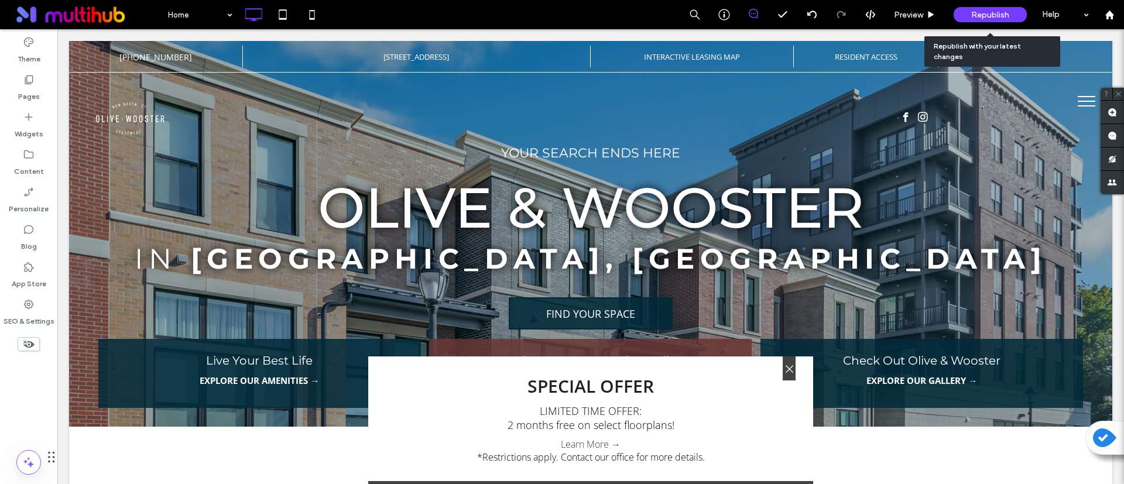
click at [992, 17] on span "Republish" at bounding box center [990, 15] width 38 height 10
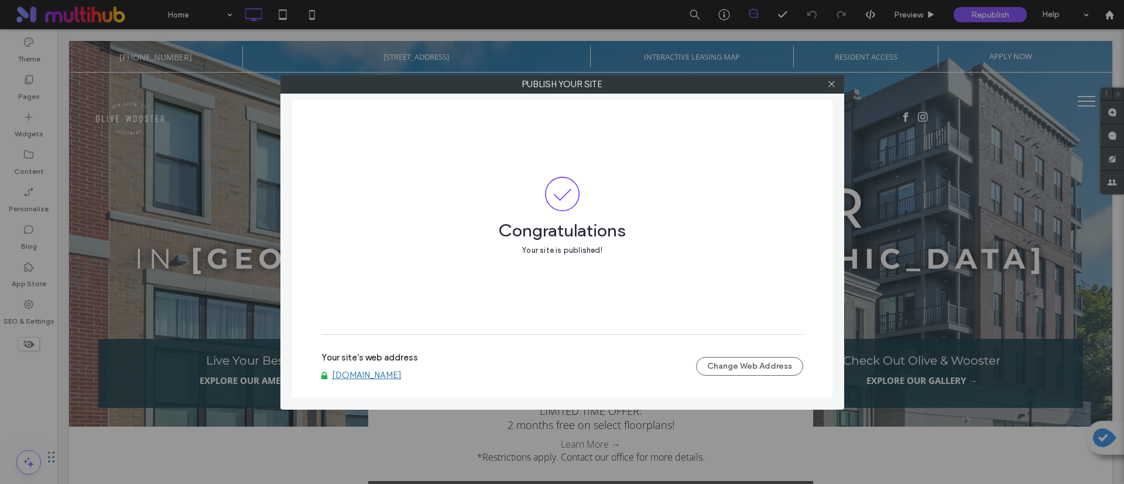
click at [377, 375] on link "www.oliveandwooster.com" at bounding box center [367, 375] width 70 height 11
click at [830, 81] on icon at bounding box center [831, 84] width 9 height 9
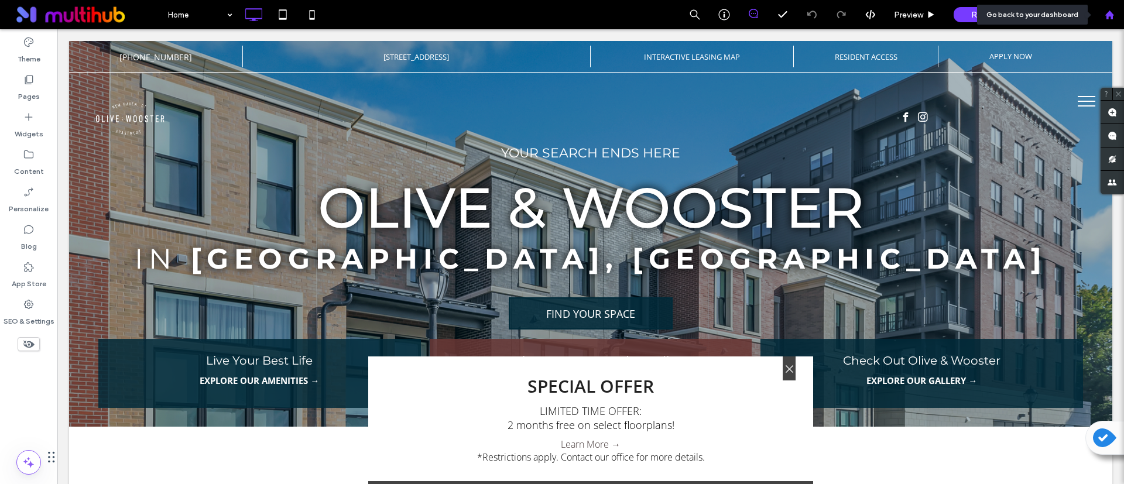
click at [1108, 14] on use at bounding box center [1109, 14] width 9 height 9
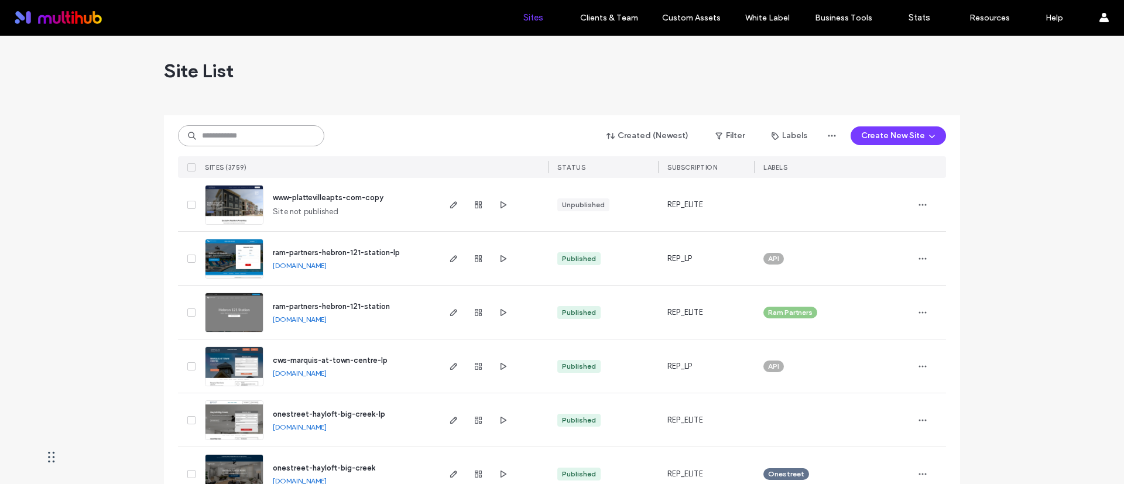
click at [223, 141] on input at bounding box center [251, 135] width 146 height 21
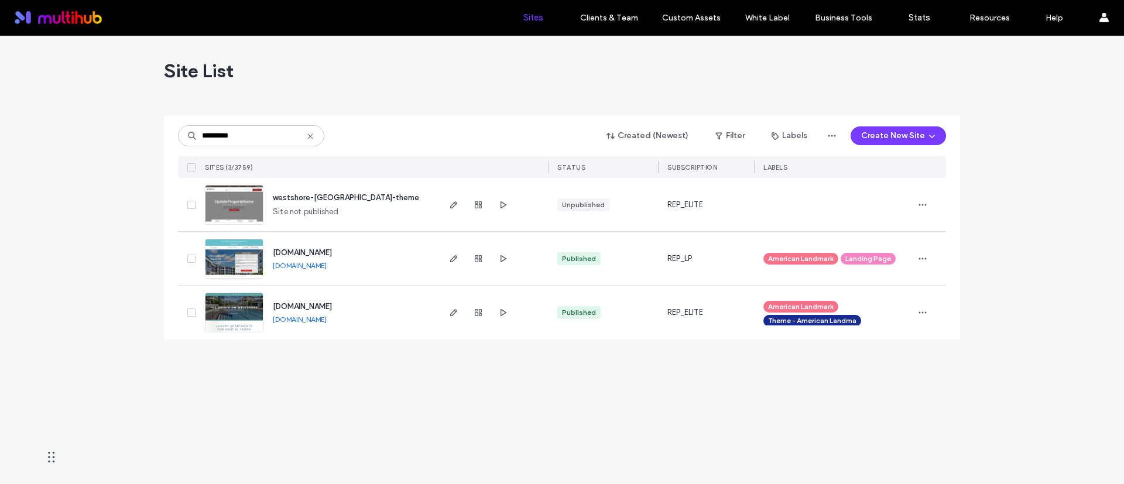
click at [406, 96] on div "Site List" at bounding box center [562, 71] width 796 height 70
click at [465, 399] on div "Site List ********* Created (Newest) Filter Labels Create New Site SITES (3/375…" at bounding box center [562, 260] width 1124 height 448
click at [296, 136] on input "*********" at bounding box center [251, 135] width 146 height 21
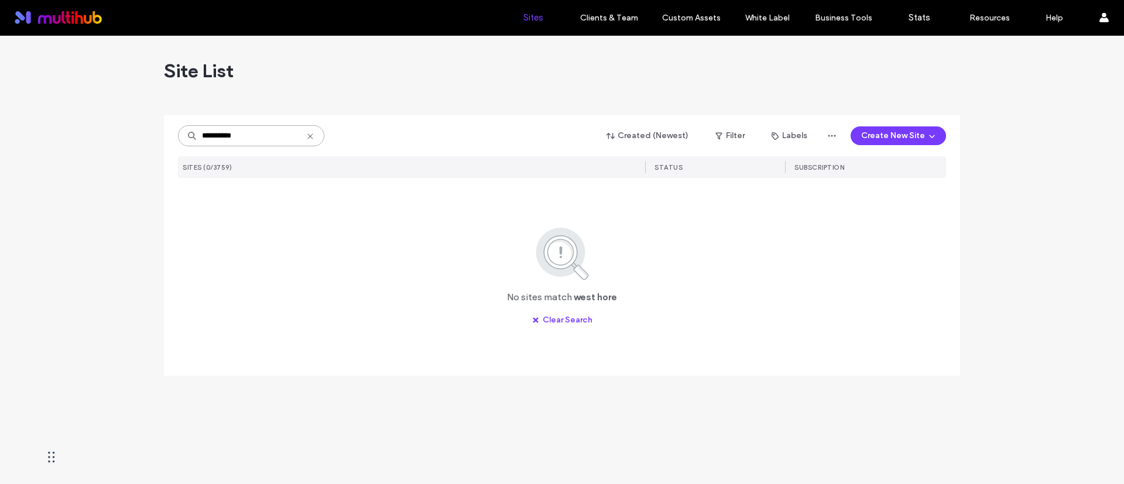
click at [224, 139] on input "**********" at bounding box center [251, 135] width 146 height 21
type input "*********"
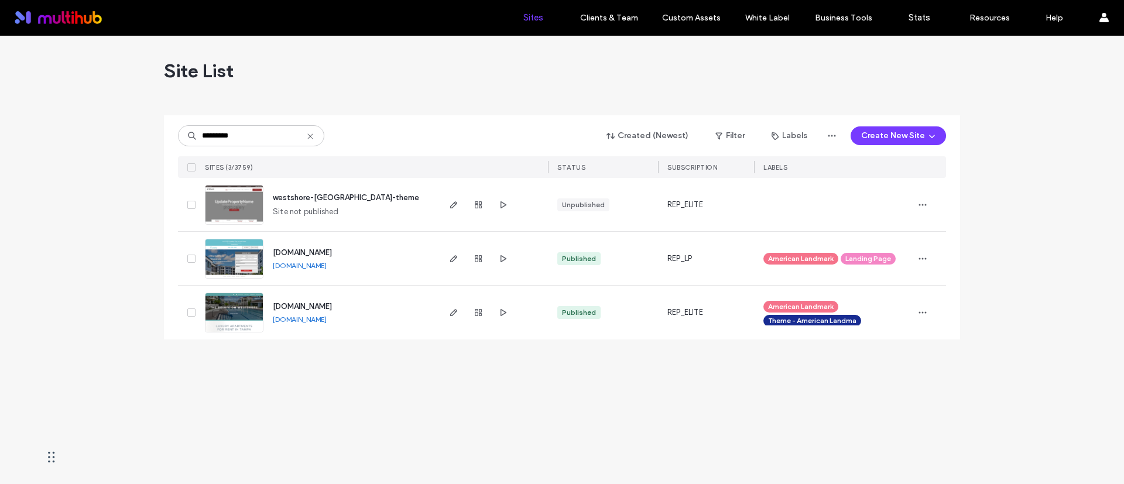
click at [330, 393] on div "Site List ********* Created (Newest) Filter Labels Create New Site SITES (3/375…" at bounding box center [562, 260] width 1124 height 448
click at [458, 313] on span "button" at bounding box center [454, 313] width 14 height 14
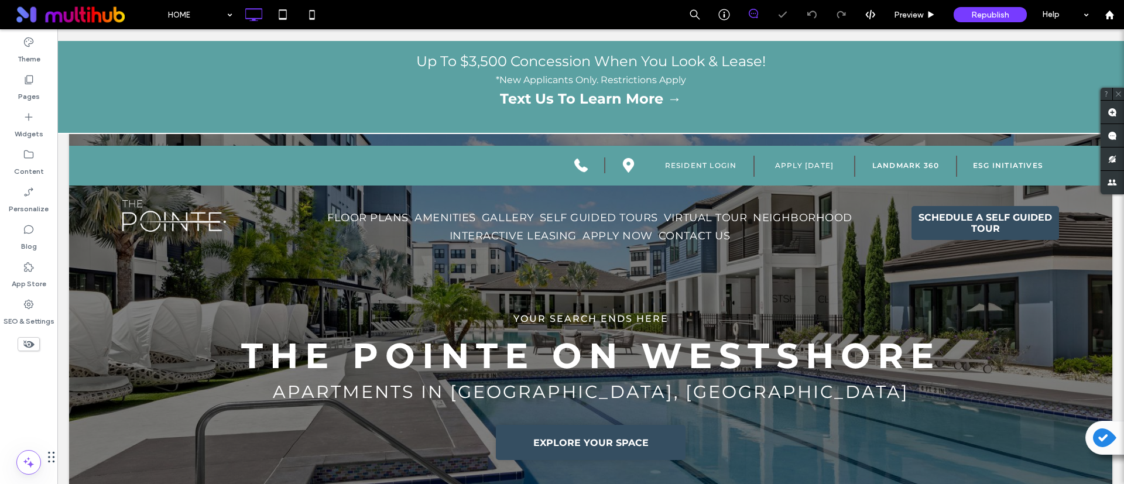
click at [902, 18] on span "Preview" at bounding box center [908, 15] width 29 height 10
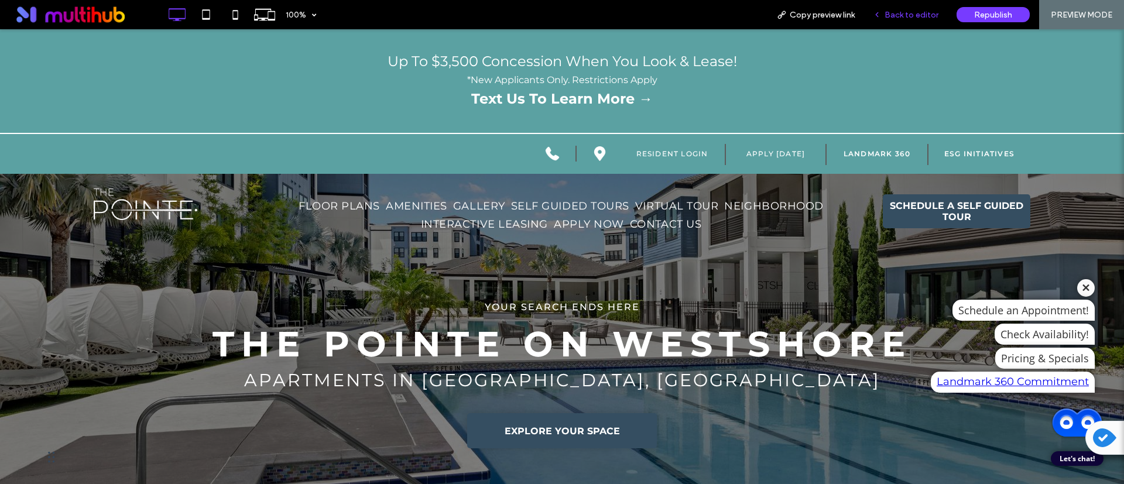
click at [925, 15] on span "Back to editor" at bounding box center [911, 15] width 54 height 10
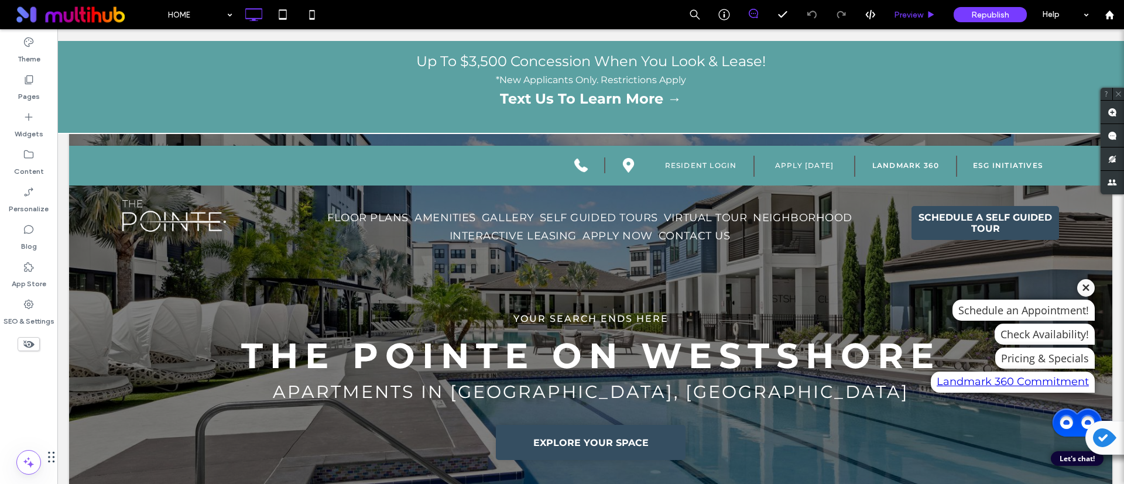
click at [917, 11] on span "Preview" at bounding box center [908, 15] width 29 height 10
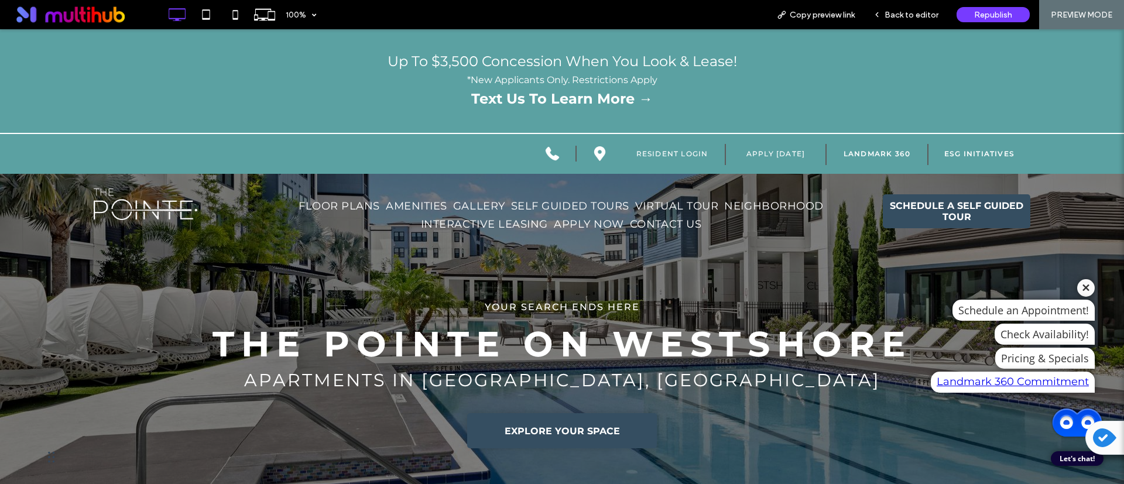
click at [561, 102] on link "Text Us To Learn More →" at bounding box center [561, 98] width 1077 height 17
click at [542, 102] on link "Text Us To Learn More →" at bounding box center [561, 98] width 1077 height 17
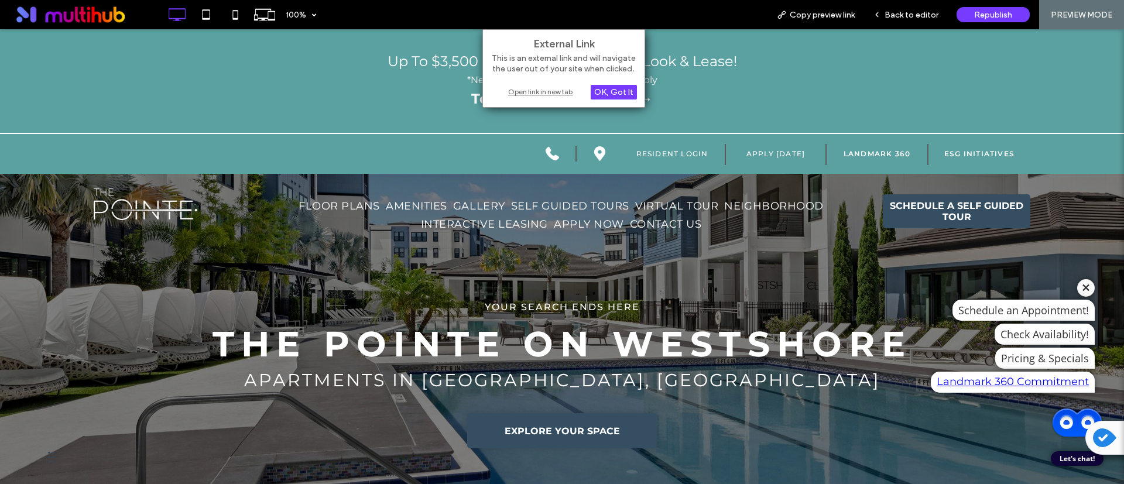
click at [537, 98] on div "External Link This is an external link and will navigate the user out of your s…" at bounding box center [563, 68] width 163 height 78
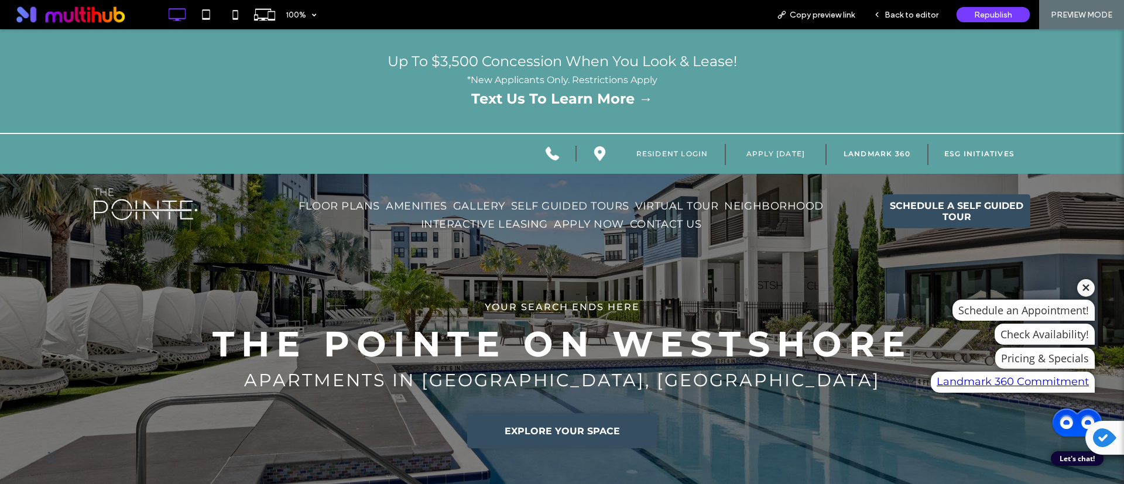
click at [539, 98] on link "Text Us To Learn More →" at bounding box center [561, 98] width 1077 height 17
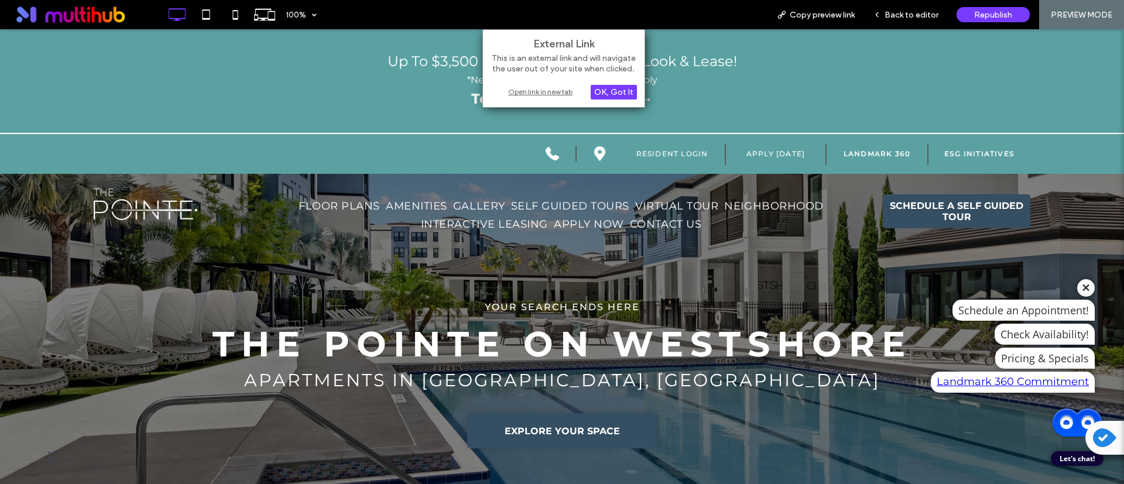
click at [546, 95] on div "Open link in new tab" at bounding box center [564, 91] width 146 height 12
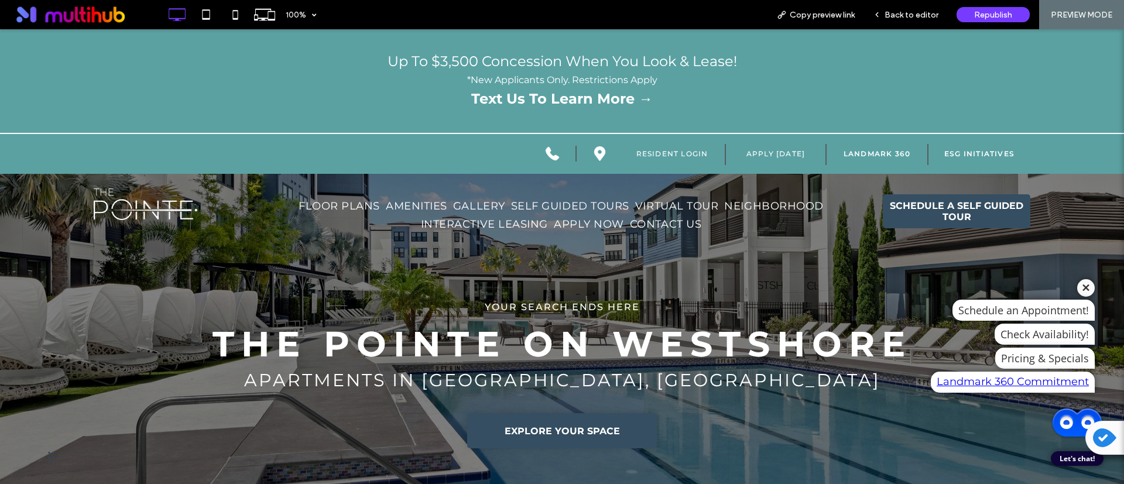
click at [940, 110] on div at bounding box center [561, 112] width 1077 height 11
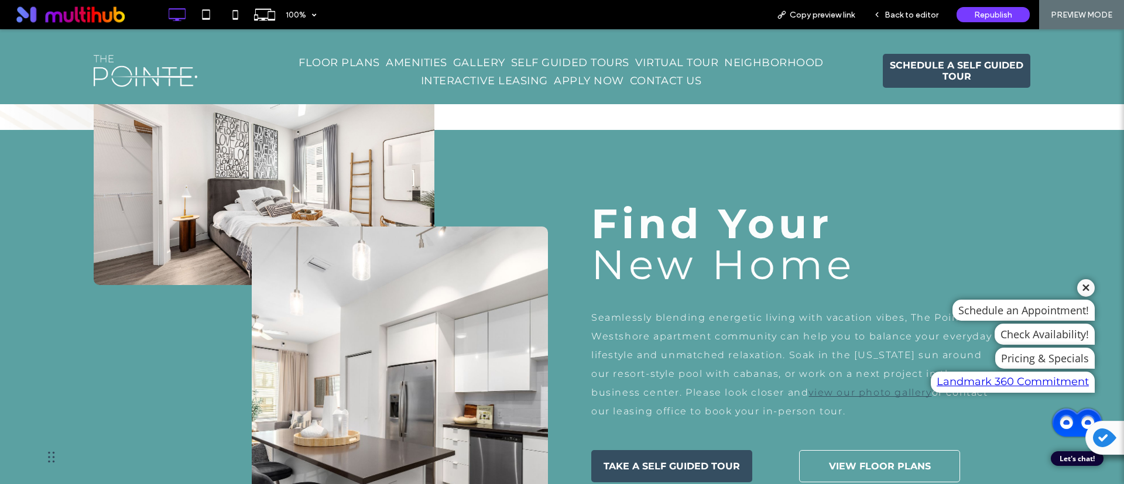
scroll to position [1054, 0]
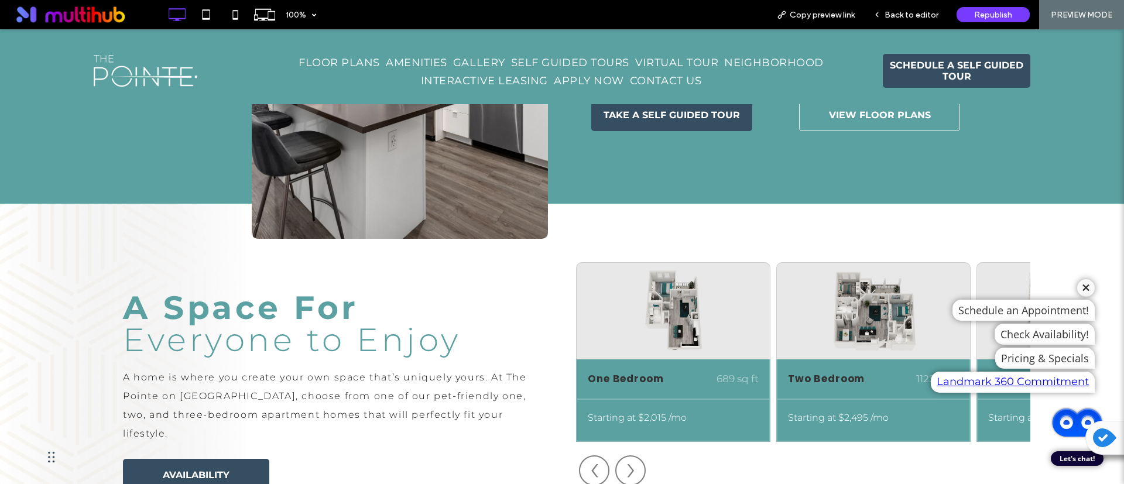
click at [664, 81] on span "CONTACT US" at bounding box center [665, 80] width 71 height 18
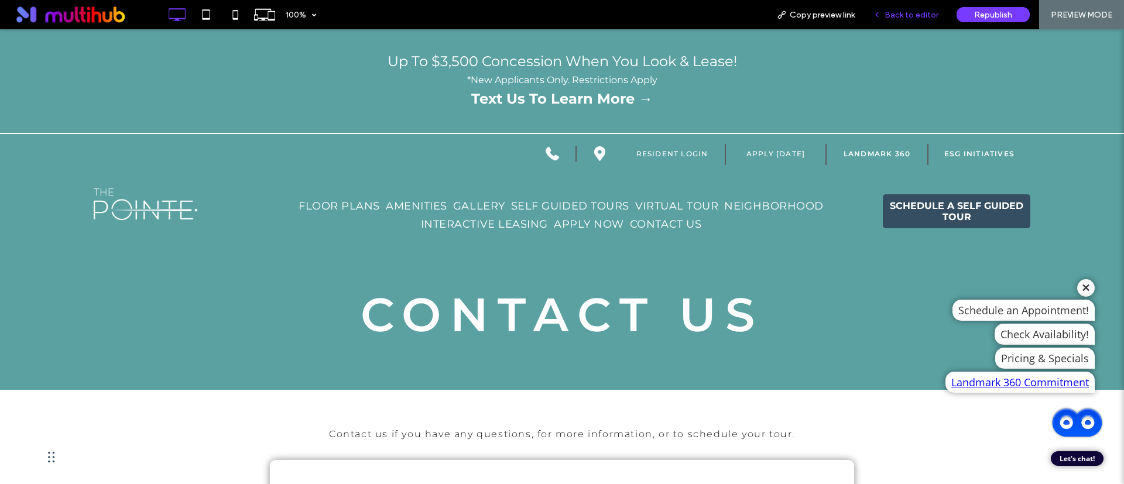
click at [927, 11] on span "Back to editor" at bounding box center [911, 15] width 54 height 10
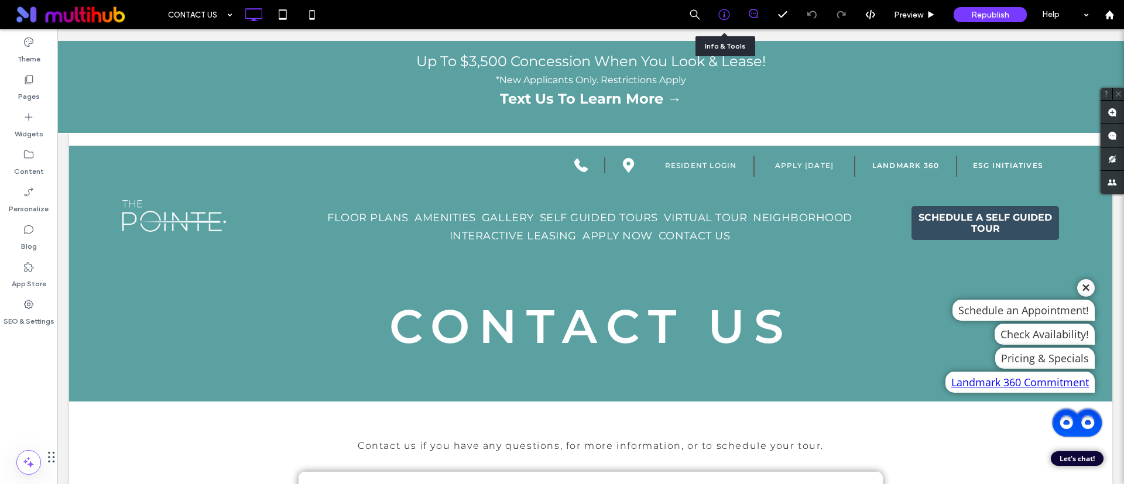
click at [716, 9] on div at bounding box center [723, 15] width 29 height 12
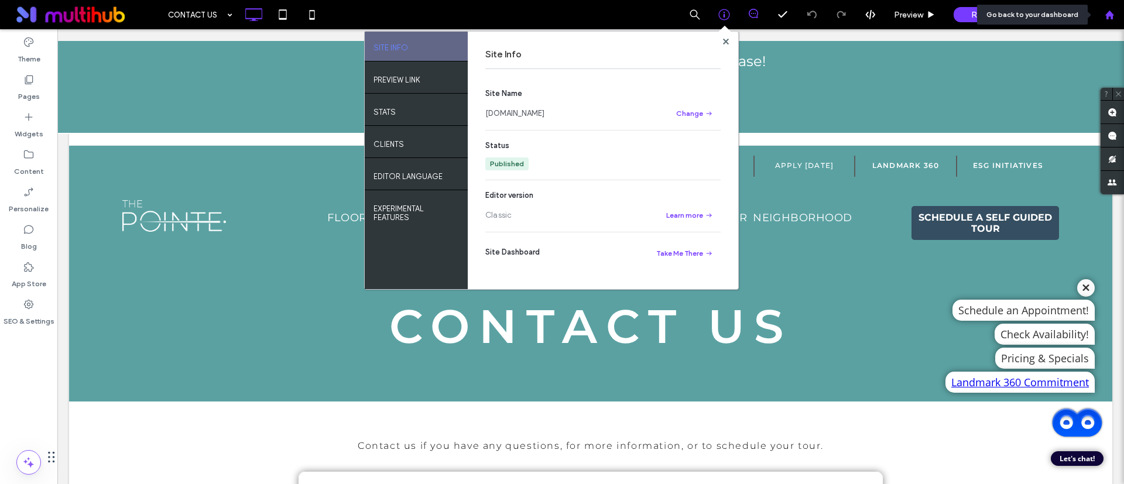
click at [1107, 11] on icon at bounding box center [1110, 15] width 10 height 10
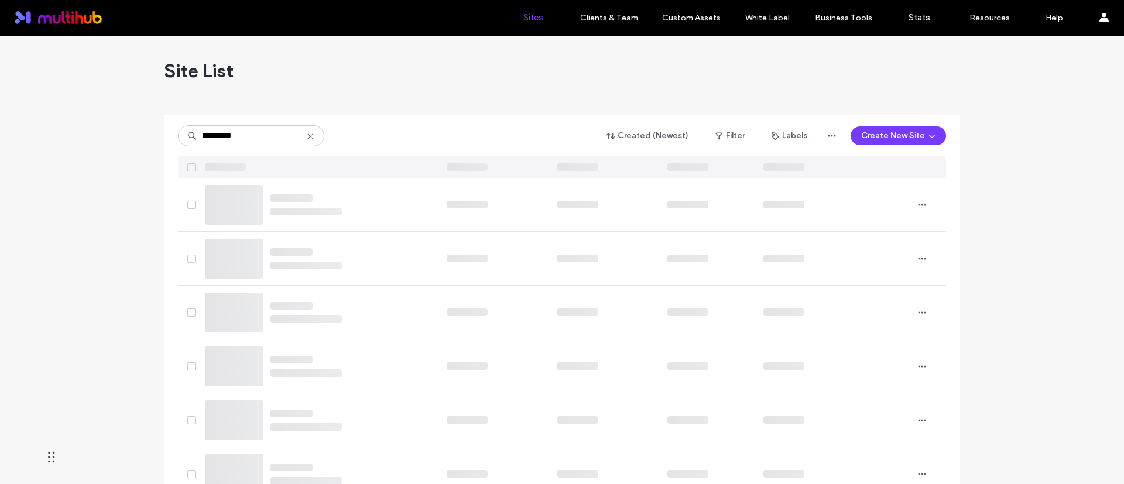
click at [434, 34] on div "Sites Clients & Team Client Management Team Permissions Custom Assets Custom Te…" at bounding box center [562, 18] width 1124 height 36
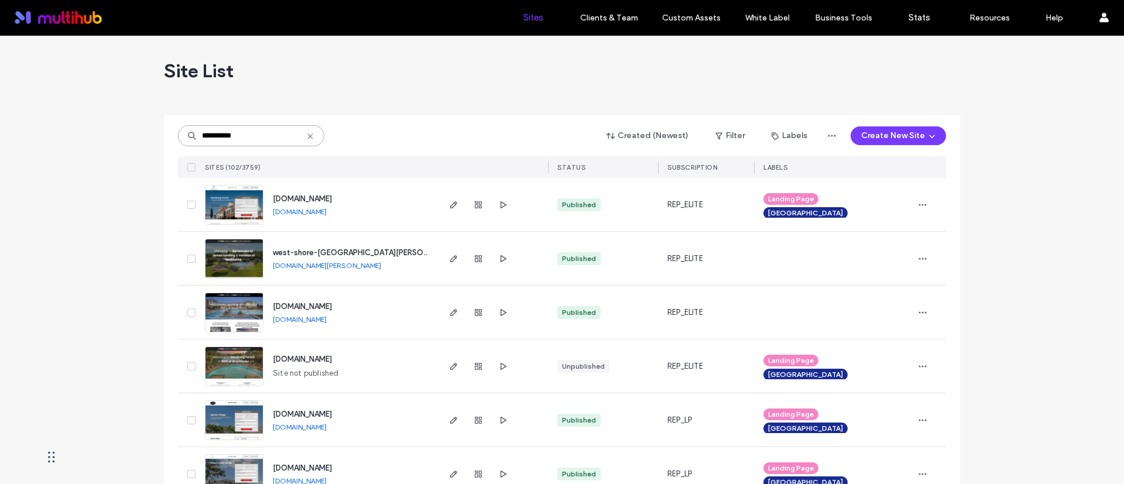
click at [248, 133] on input "**********" at bounding box center [251, 135] width 146 height 21
type input "**********"
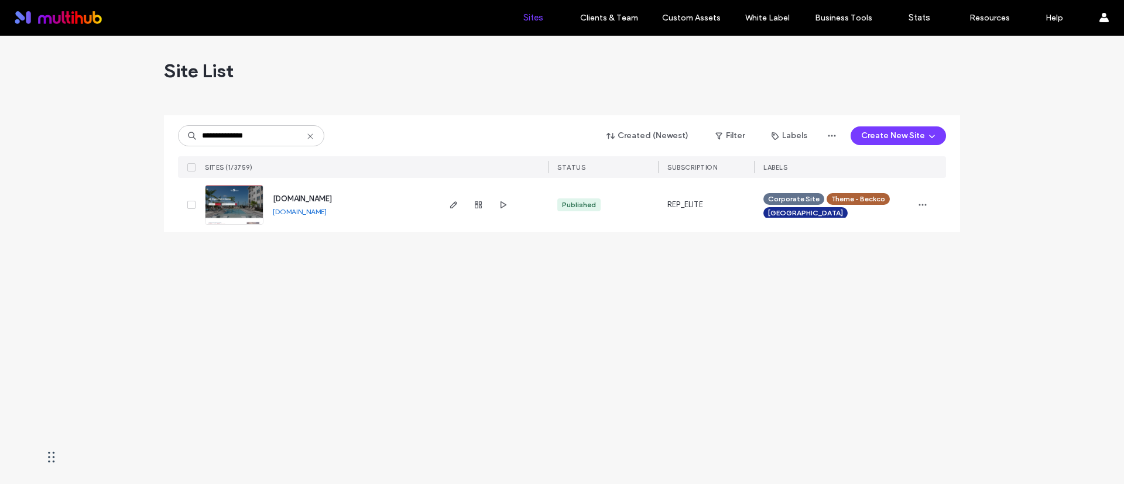
click at [498, 104] on div "Site List" at bounding box center [562, 71] width 796 height 70
click at [512, 371] on div "**********" at bounding box center [562, 260] width 1124 height 448
click at [458, 207] on span "button" at bounding box center [454, 205] width 14 height 14
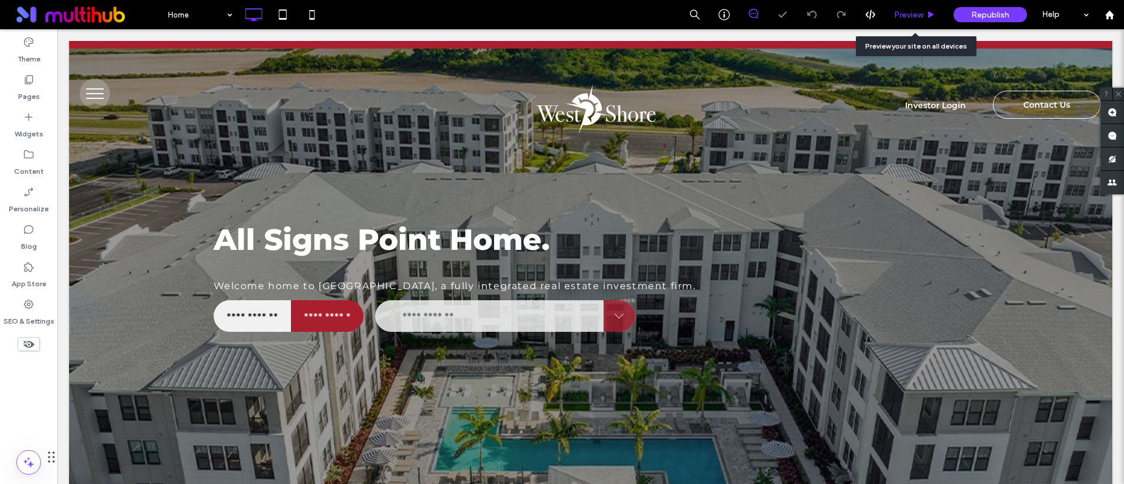
click at [911, 15] on span "Preview" at bounding box center [908, 15] width 29 height 10
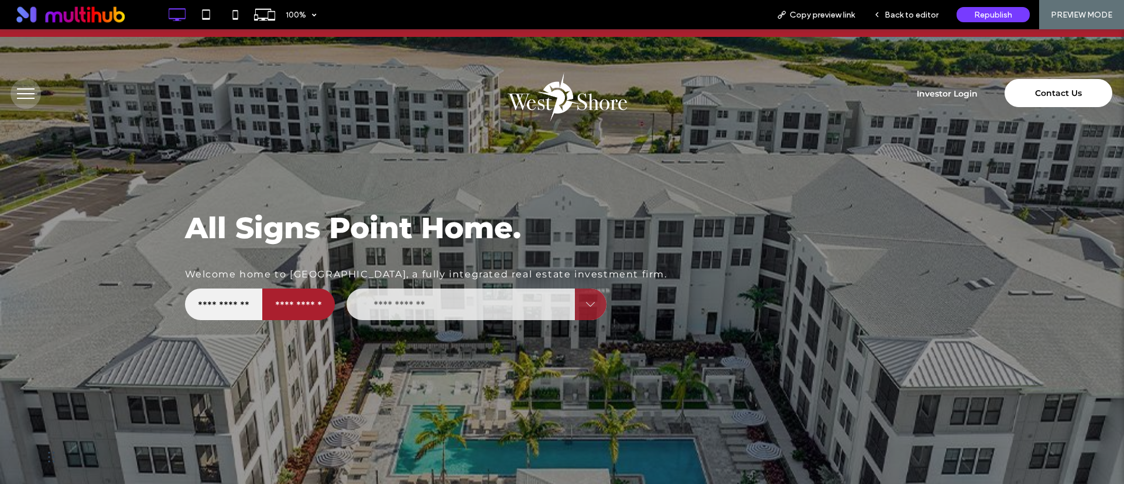
click at [1061, 91] on span "Contact Us" at bounding box center [1058, 93] width 47 height 22
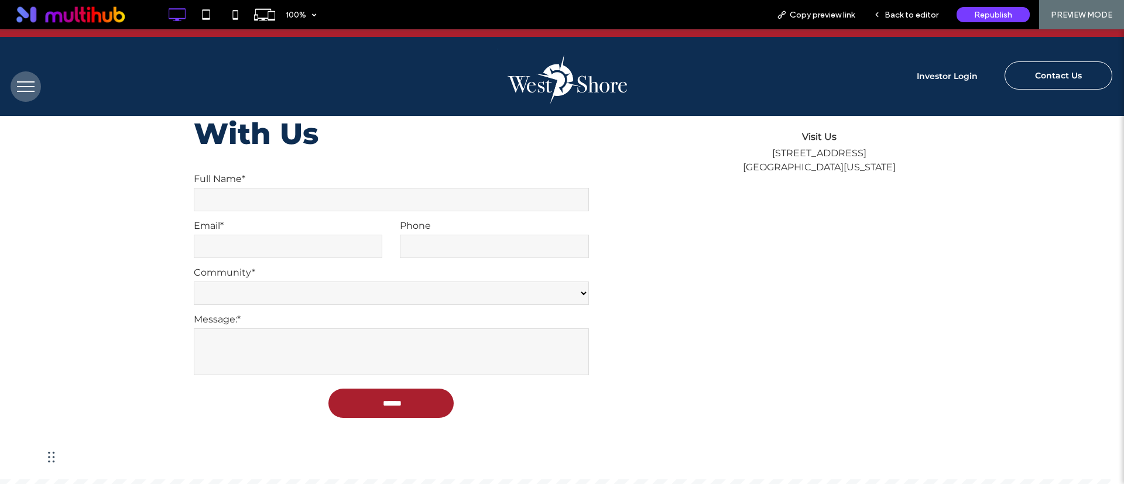
scroll to position [88, 0]
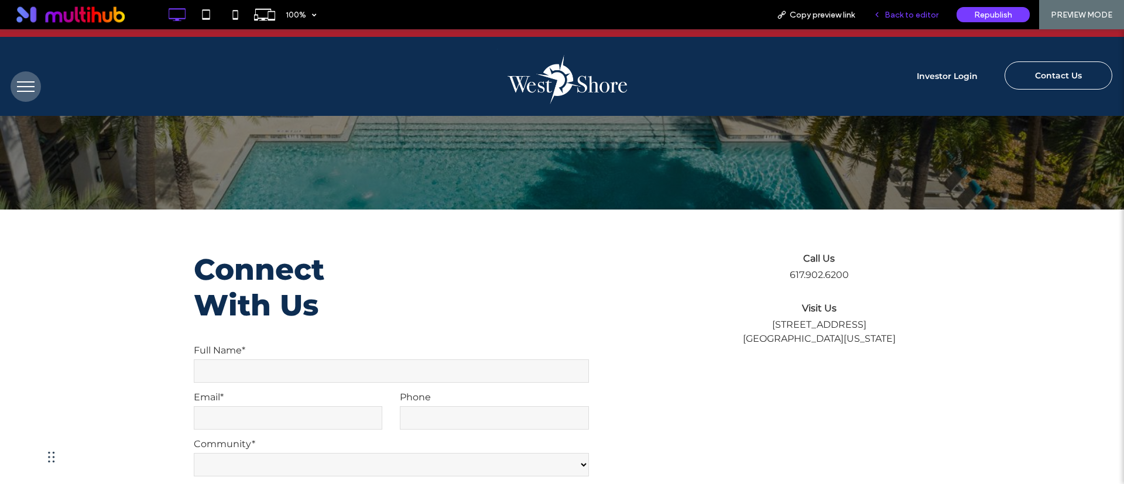
click at [905, 14] on span "Back to editor" at bounding box center [911, 15] width 54 height 10
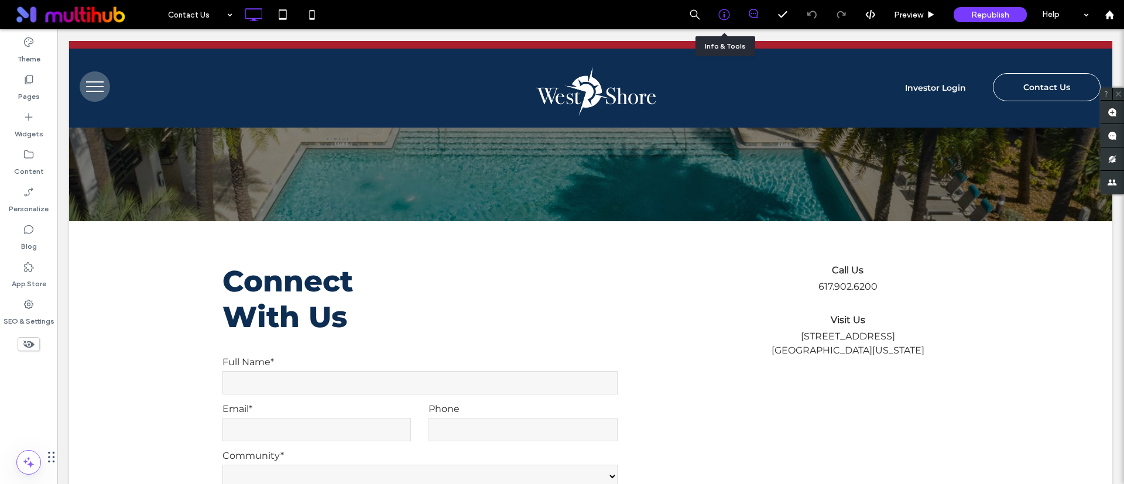
click at [725, 12] on icon at bounding box center [724, 15] width 12 height 12
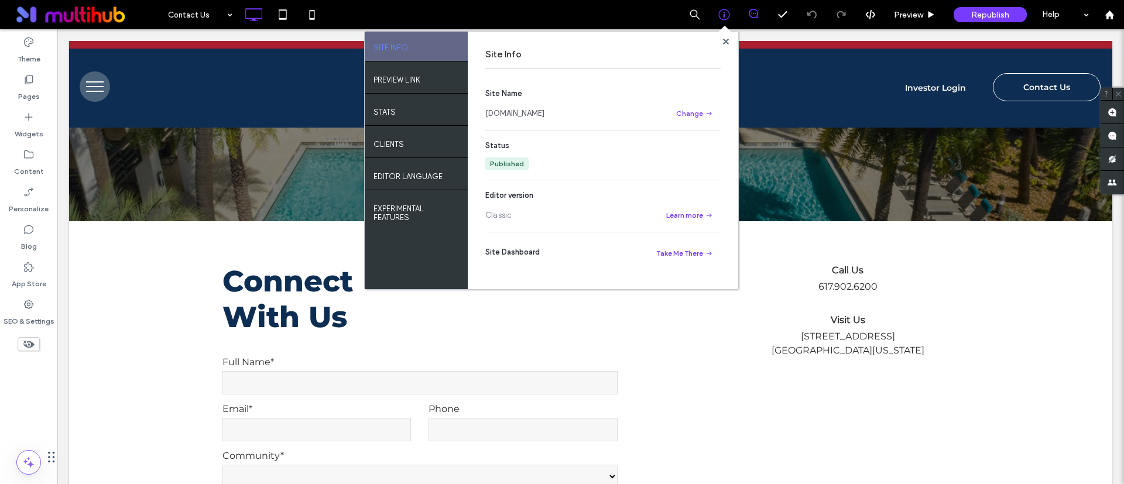
click at [542, 109] on link "www.west-shore.com" at bounding box center [514, 114] width 59 height 12
click at [28, 91] on label "Pages" at bounding box center [29, 93] width 22 height 16
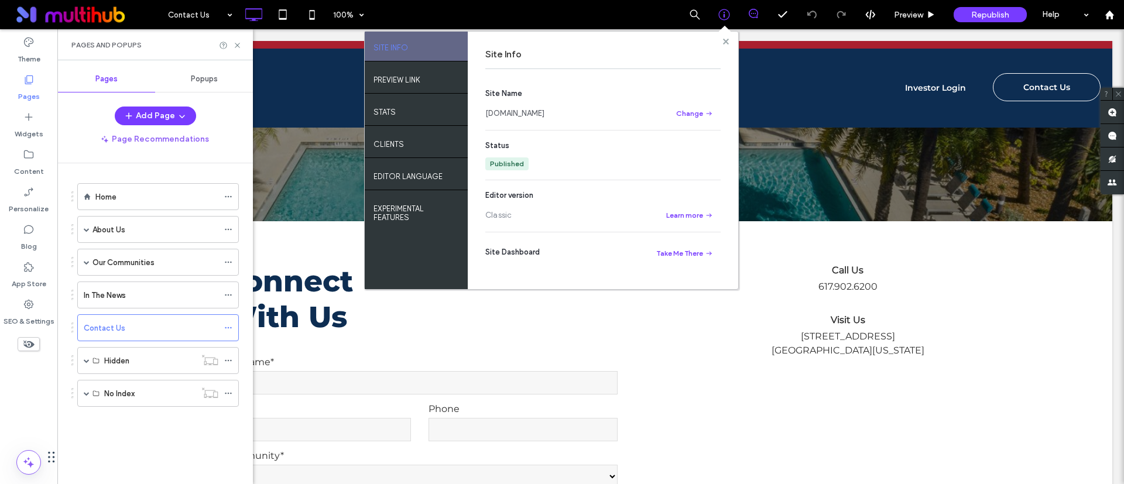
drag, startPoint x: 723, startPoint y: 41, endPoint x: 640, endPoint y: 16, distance: 86.3
click at [723, 41] on icon at bounding box center [726, 42] width 6 height 6
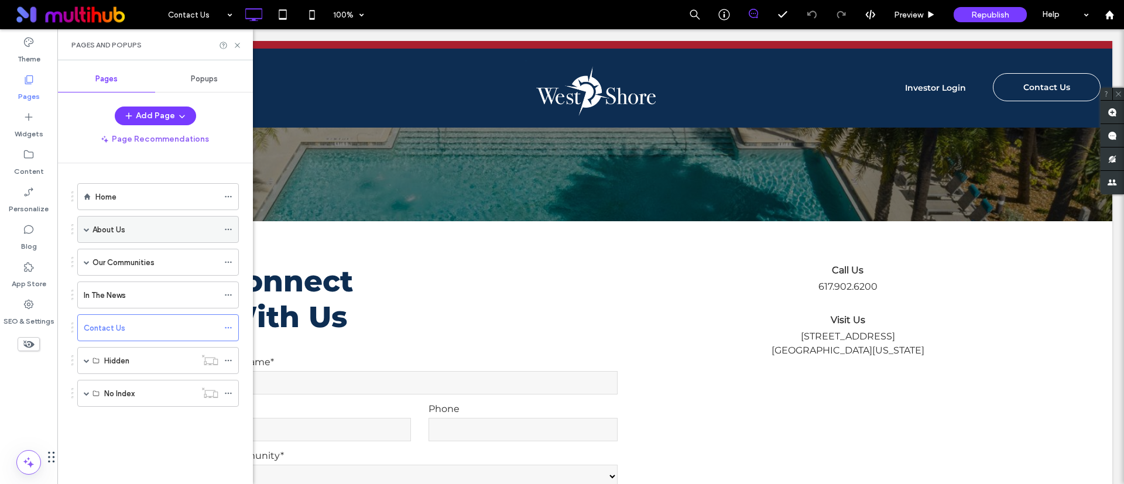
click at [87, 227] on span at bounding box center [87, 230] width 6 height 6
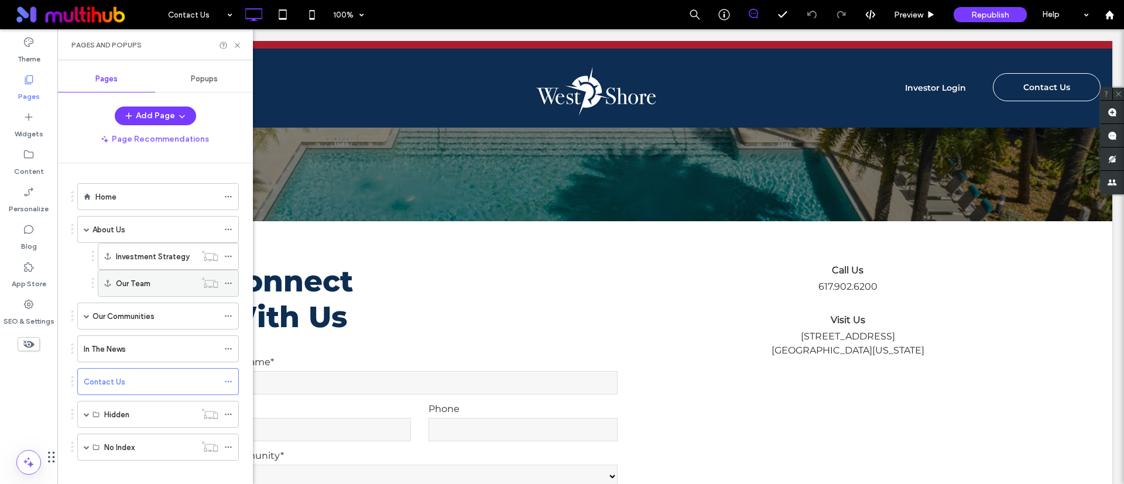
click at [126, 290] on div "Our Team" at bounding box center [156, 283] width 80 height 26
click at [227, 286] on icon at bounding box center [228, 283] width 8 height 8
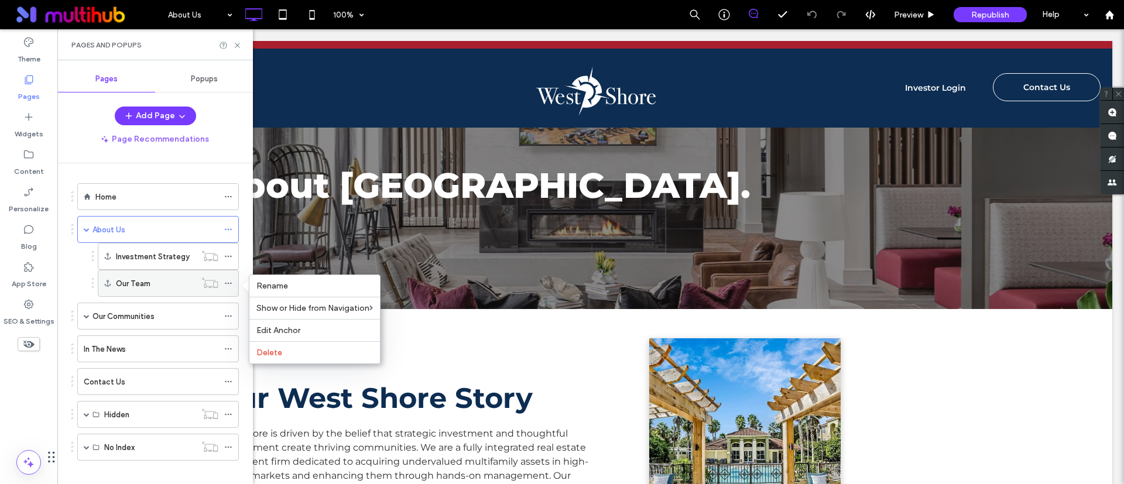
scroll to position [914, 0]
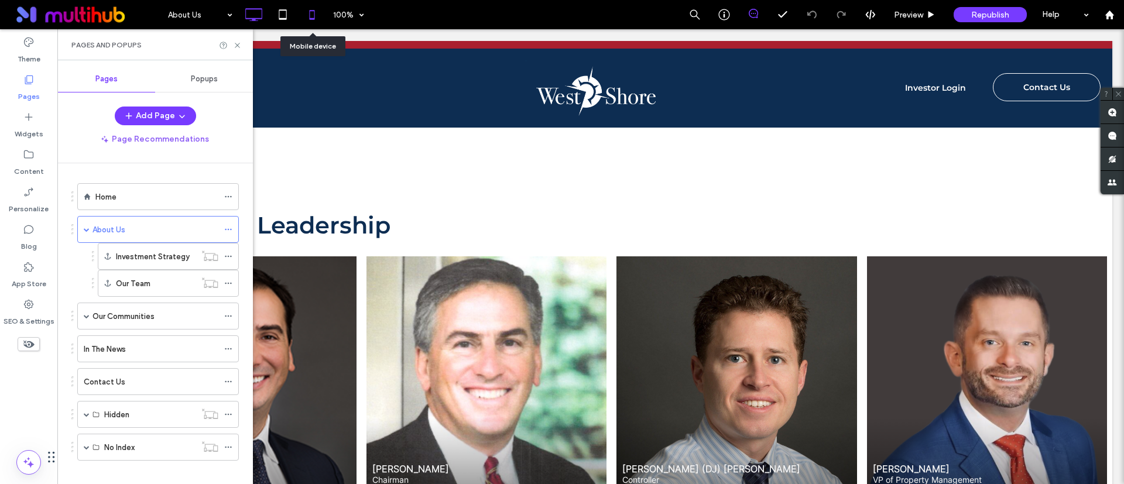
click at [308, 12] on icon at bounding box center [311, 14] width 23 height 23
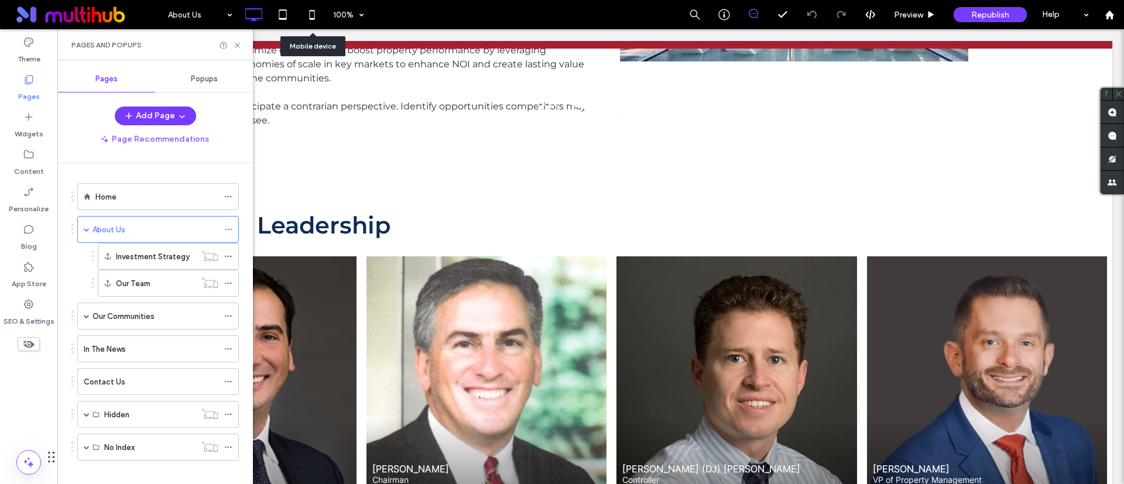
scroll to position [0, 0]
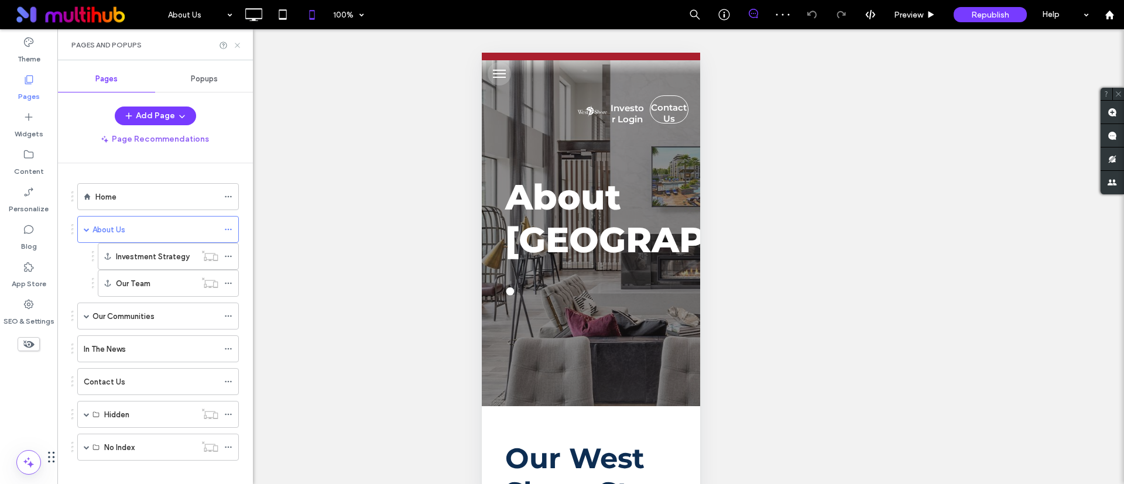
click at [241, 42] on icon at bounding box center [237, 45] width 9 height 9
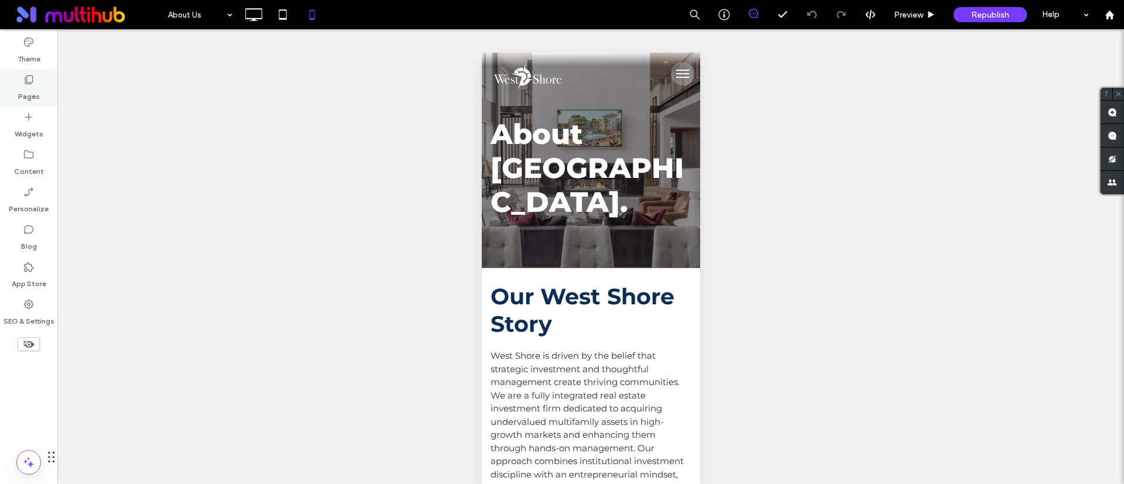
click at [36, 83] on div "Pages" at bounding box center [28, 87] width 57 height 37
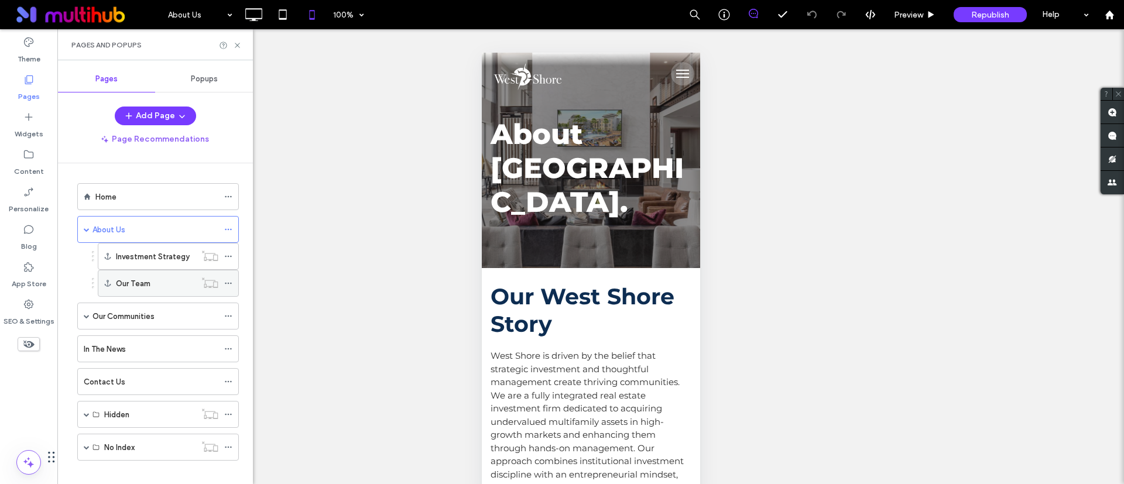
click at [226, 284] on icon at bounding box center [228, 283] width 8 height 8
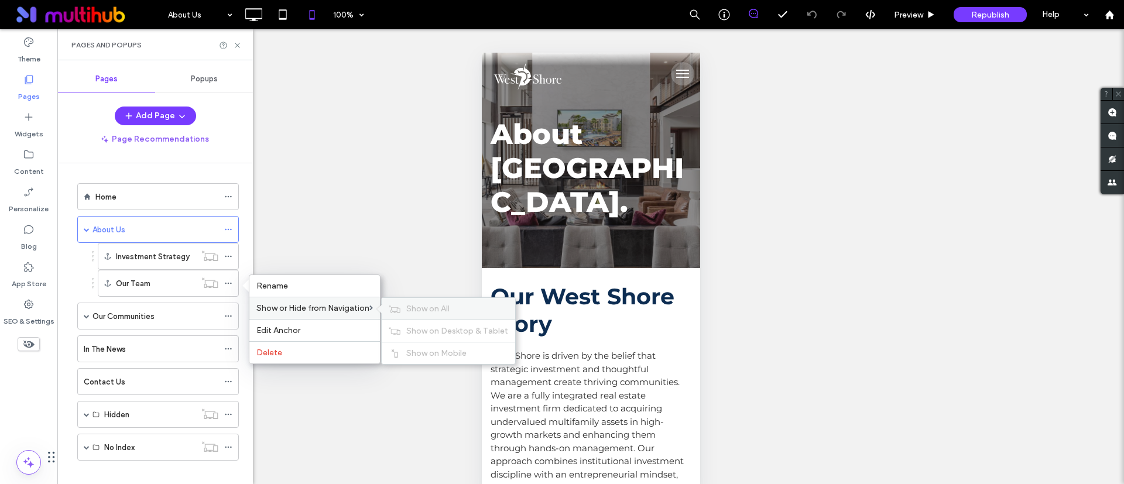
click at [430, 310] on span "Show on All" at bounding box center [427, 309] width 43 height 10
click at [410, 308] on span "Hide on All" at bounding box center [426, 309] width 40 height 10
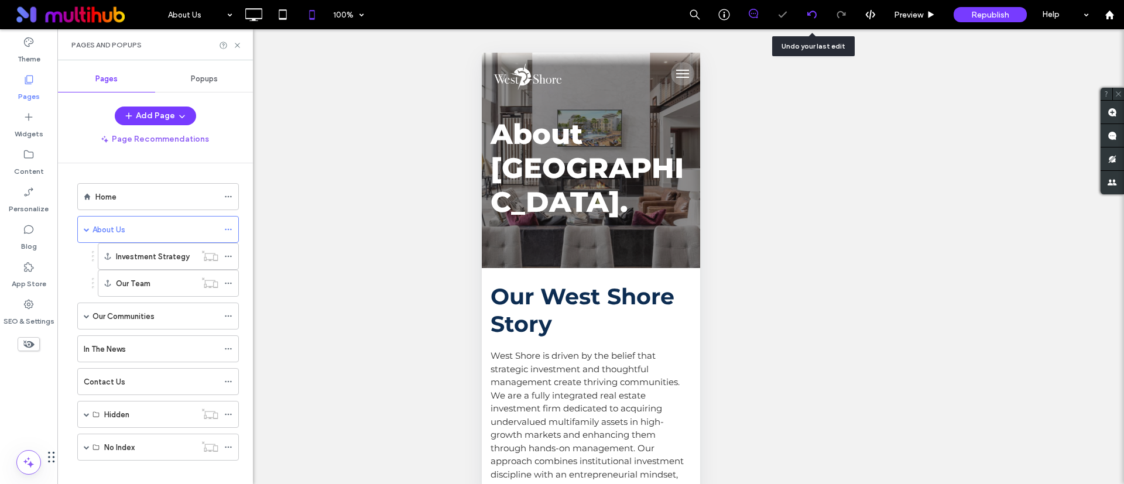
click at [806, 12] on div at bounding box center [811, 14] width 29 height 9
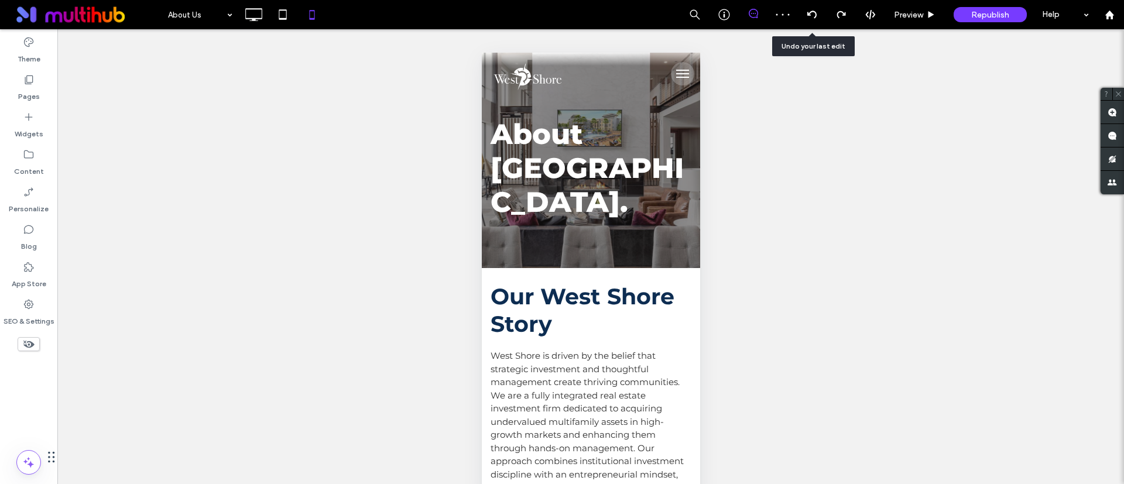
click at [808, 13] on icon at bounding box center [811, 14] width 9 height 9
click at [32, 86] on label "Pages" at bounding box center [29, 93] width 22 height 16
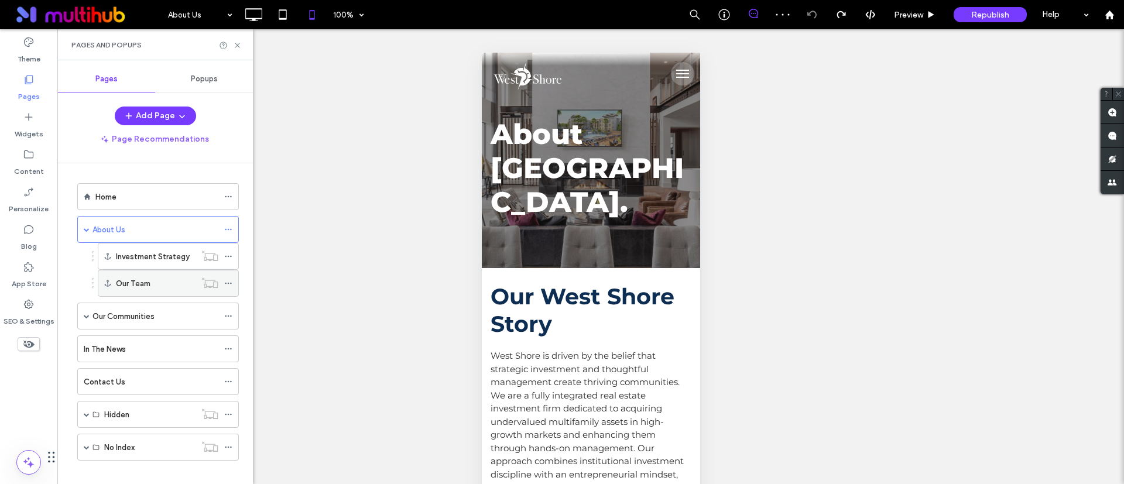
click at [227, 284] on icon at bounding box center [228, 283] width 8 height 8
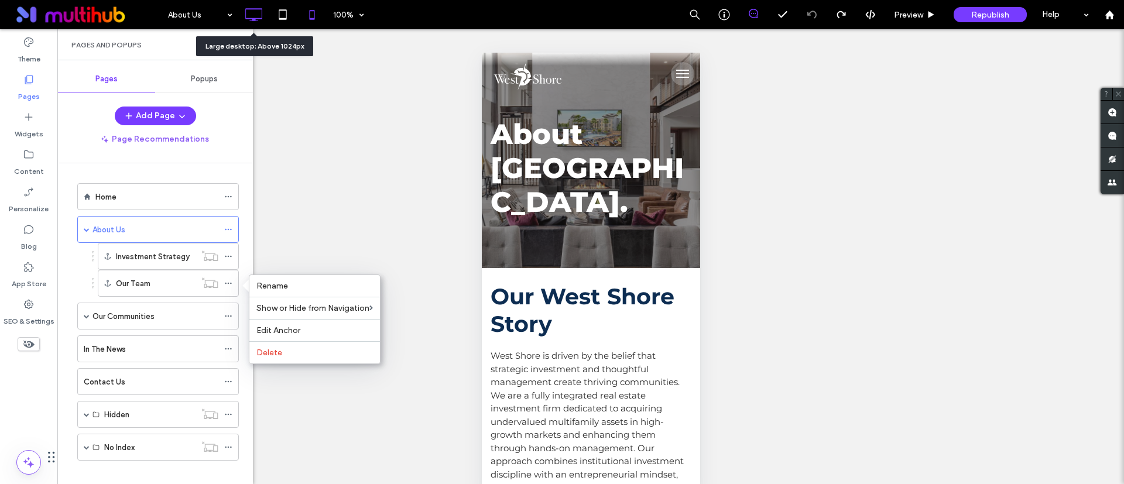
click at [247, 6] on icon at bounding box center [253, 14] width 23 height 23
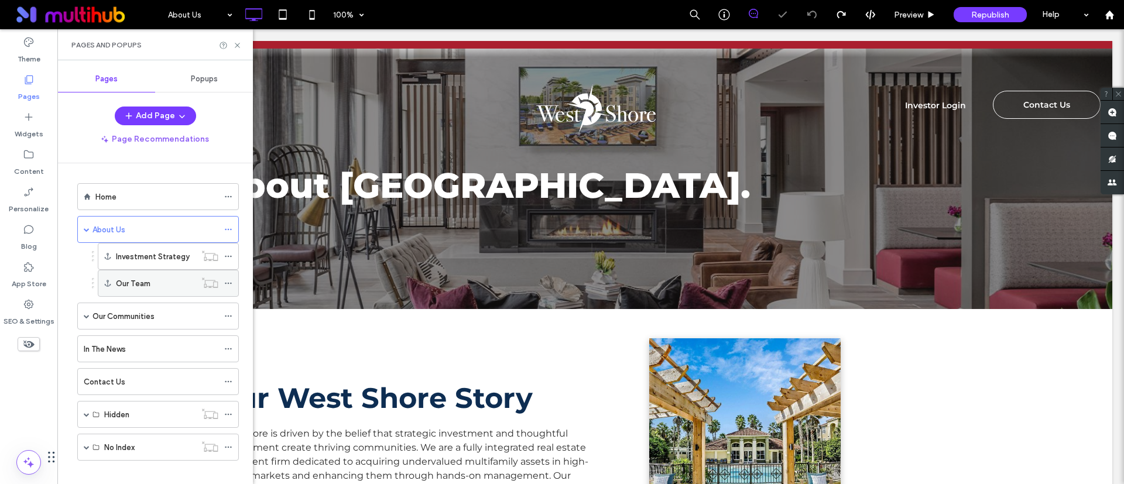
click at [231, 280] on icon at bounding box center [228, 283] width 8 height 8
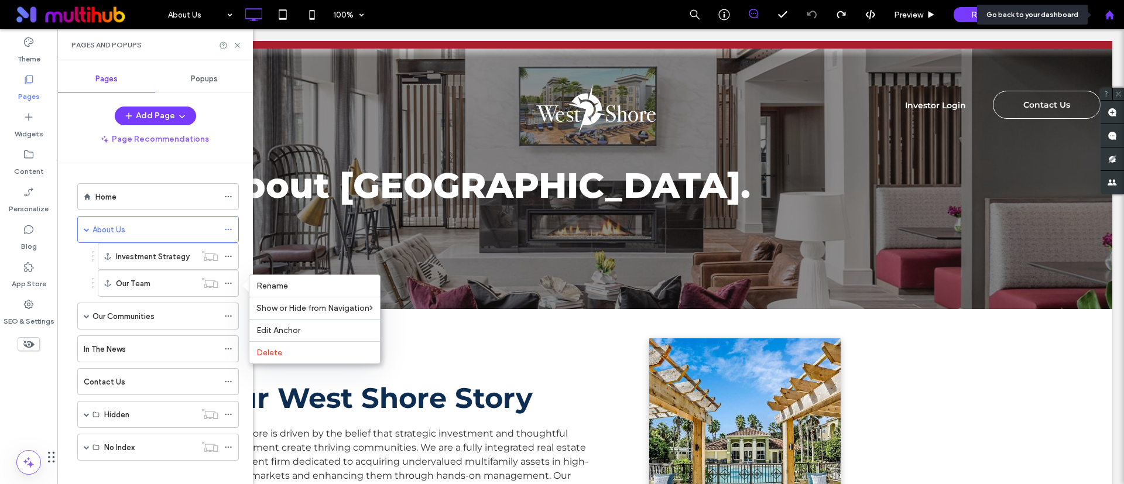
click at [1112, 6] on div at bounding box center [1109, 14] width 29 height 29
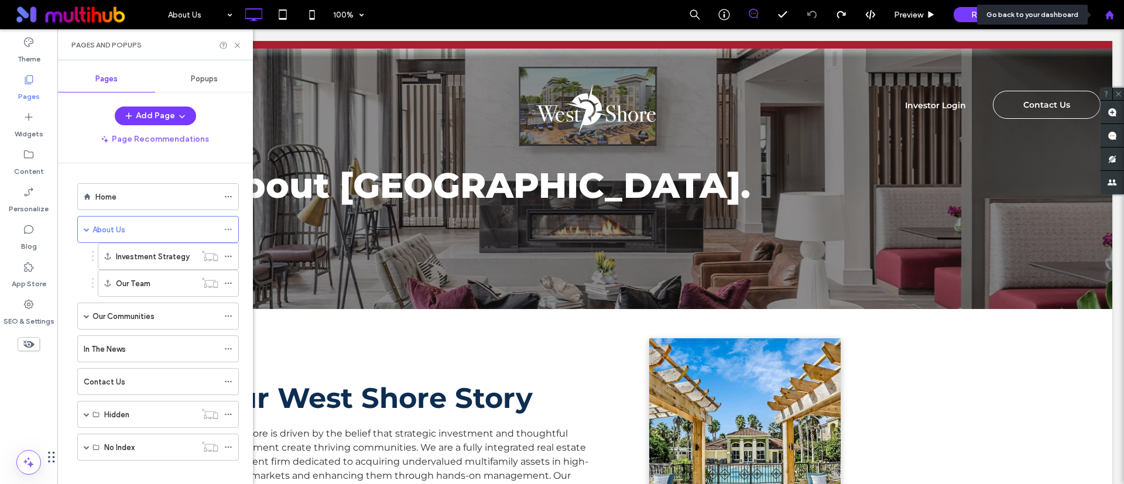
click at [1112, 14] on use at bounding box center [1109, 14] width 9 height 9
